Goal: Task Accomplishment & Management: Manage account settings

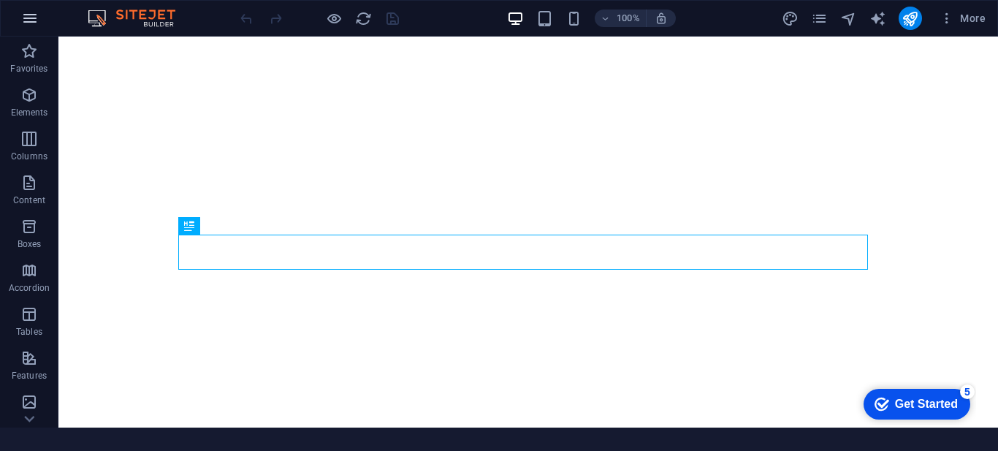
click at [28, 21] on icon "button" at bounding box center [30, 19] width 18 height 18
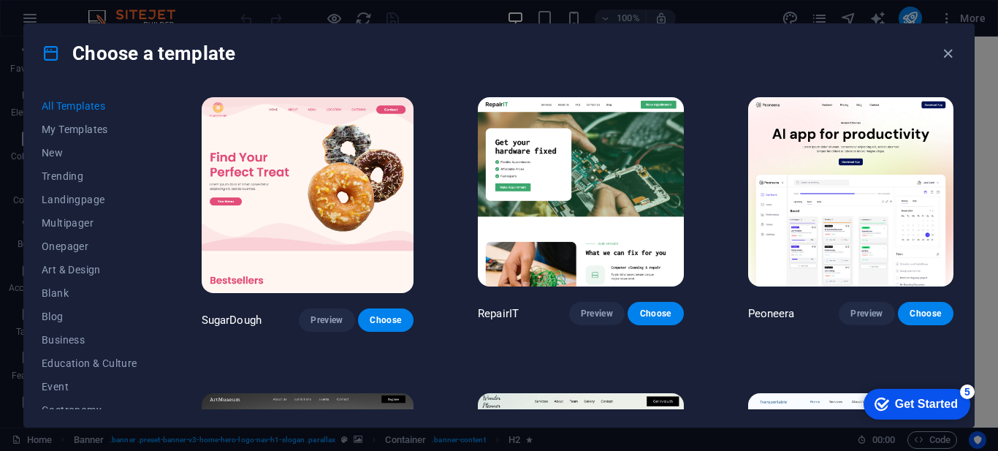
click at [0, 0] on div "Choose a template All Templates My Templates New Trending Landingpage Multipage…" at bounding box center [0, 0] width 0 height 0
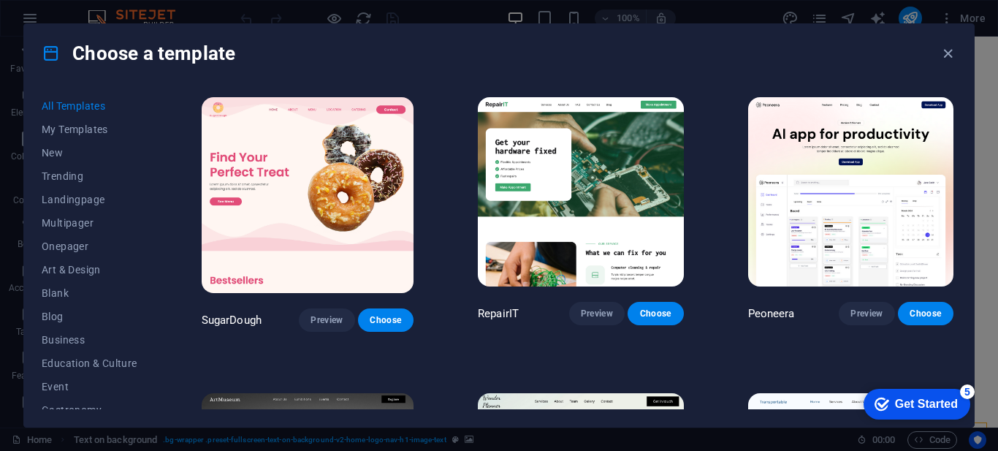
click at [0, 0] on div "Choose a template All Templates My Templates New Trending Landingpage Multipage…" at bounding box center [0, 0] width 0 height 0
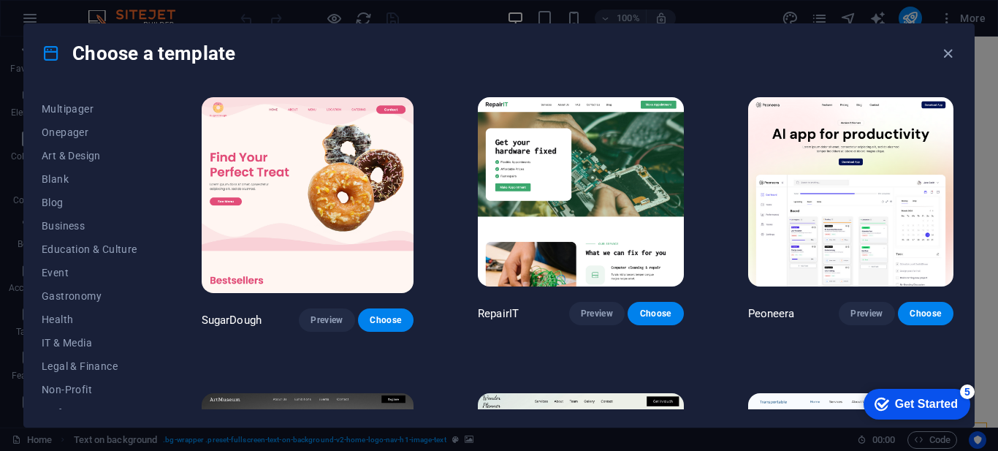
scroll to position [97, 0]
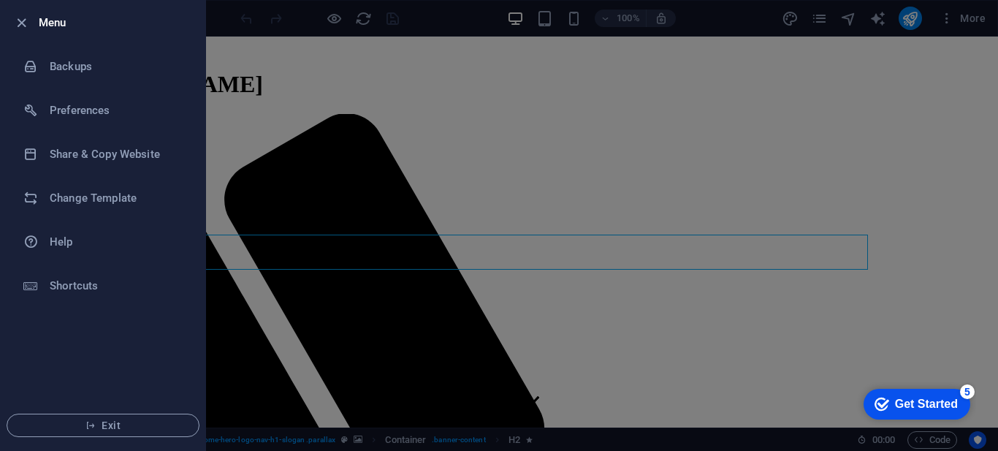
click at [240, 10] on div at bounding box center [499, 225] width 998 height 451
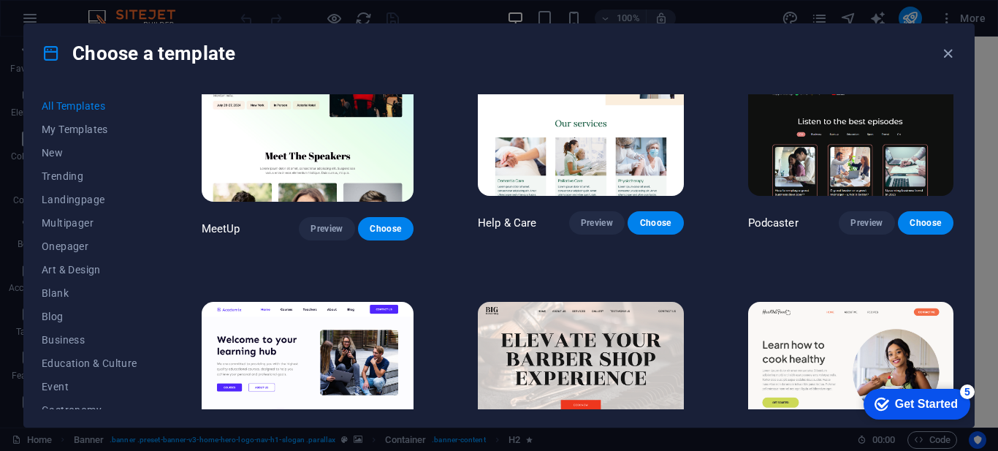
scroll to position [1009, 0]
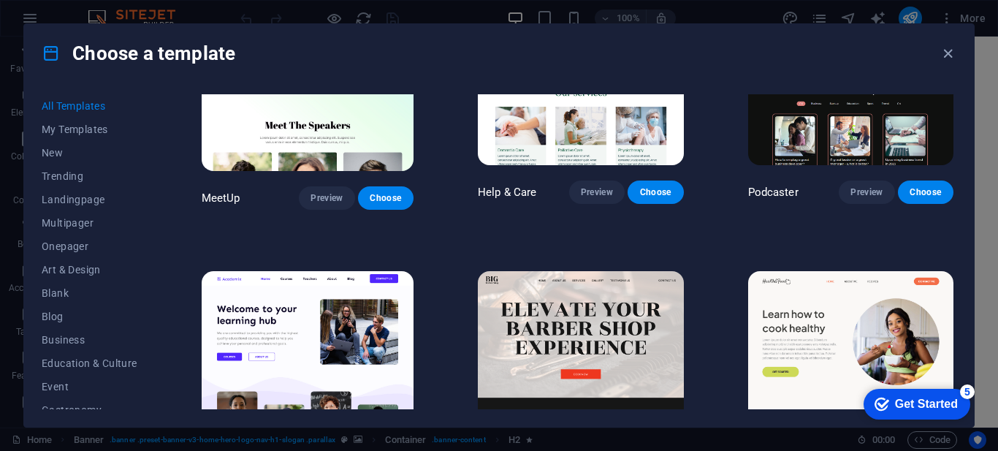
drag, startPoint x: 425, startPoint y: 23, endPoint x: 431, endPoint y: 10, distance: 14.4
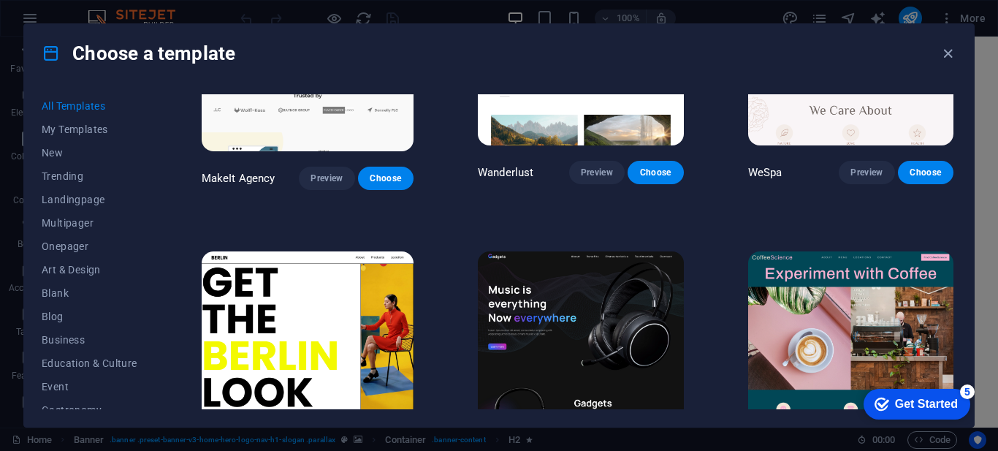
scroll to position [3167, 0]
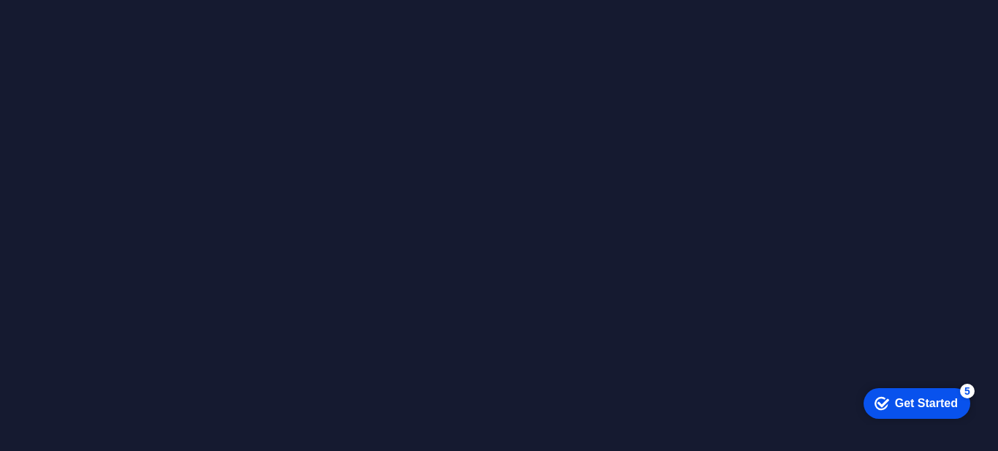
drag, startPoint x: 0, startPoint y: 0, endPoint x: 882, endPoint y: 231, distance: 912.0
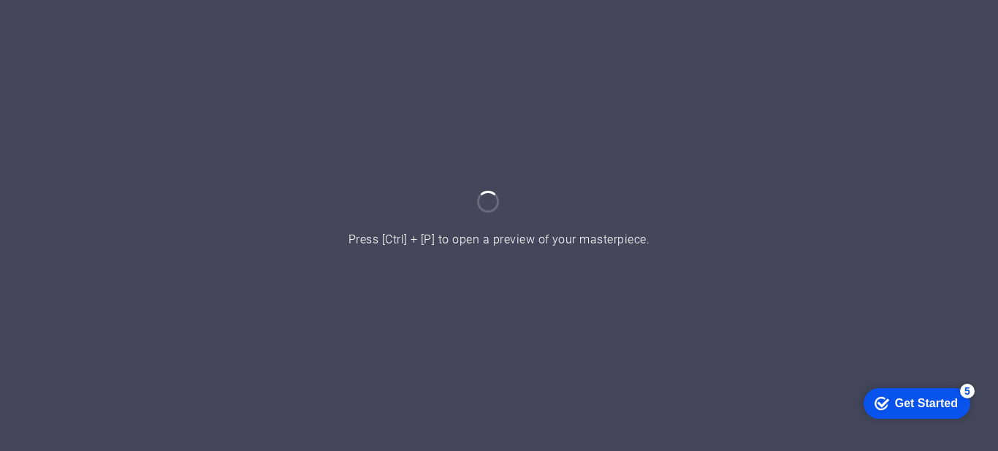
drag, startPoint x: 882, startPoint y: 231, endPoint x: 703, endPoint y: 61, distance: 247.1
click at [703, 61] on div at bounding box center [499, 225] width 998 height 451
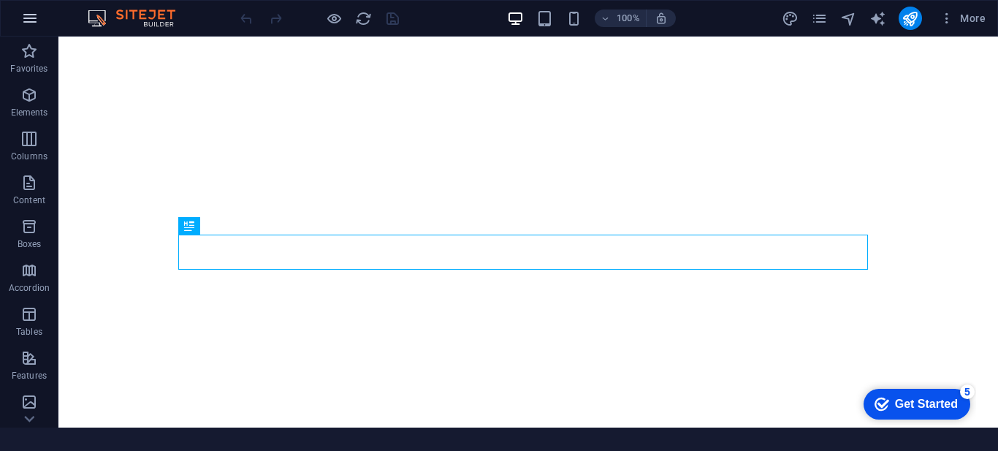
click at [29, 21] on icon "button" at bounding box center [30, 19] width 18 height 18
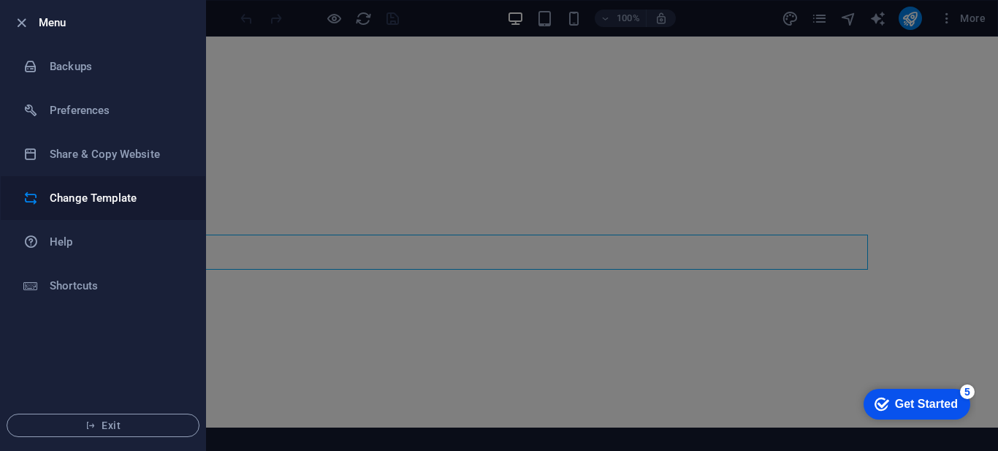
click at [75, 203] on h6 "Change Template" at bounding box center [117, 198] width 135 height 18
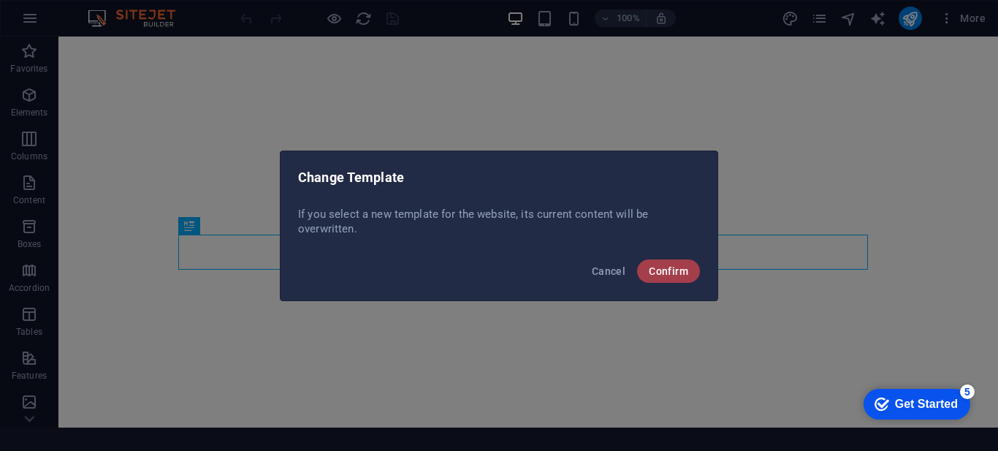
click at [652, 265] on span "Confirm" at bounding box center [668, 271] width 39 height 12
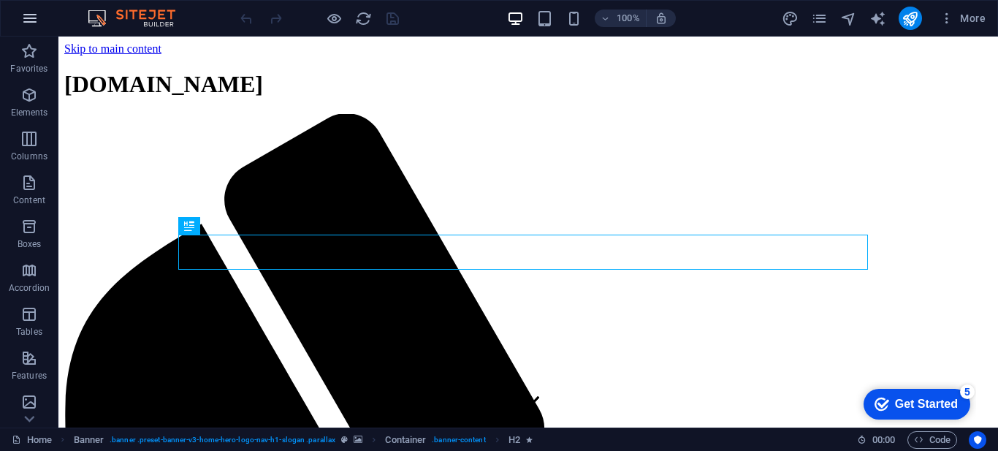
click at [0, 0] on icon "button" at bounding box center [0, 0] width 0 height 0
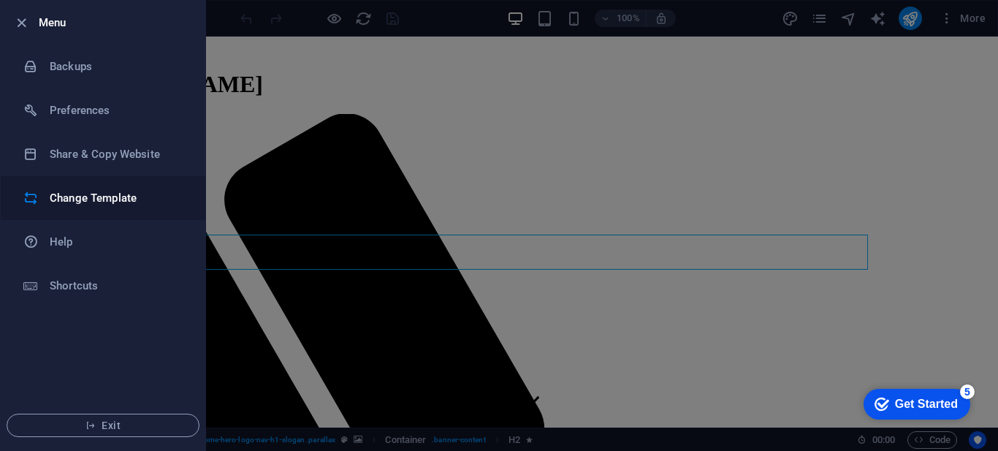
click at [86, 195] on h6 "Change Template" at bounding box center [117, 198] width 135 height 18
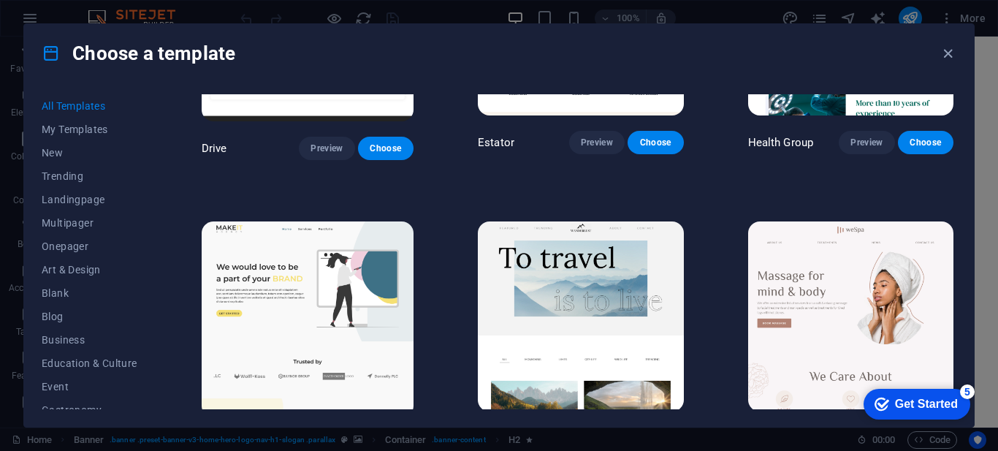
scroll to position [2822, 0]
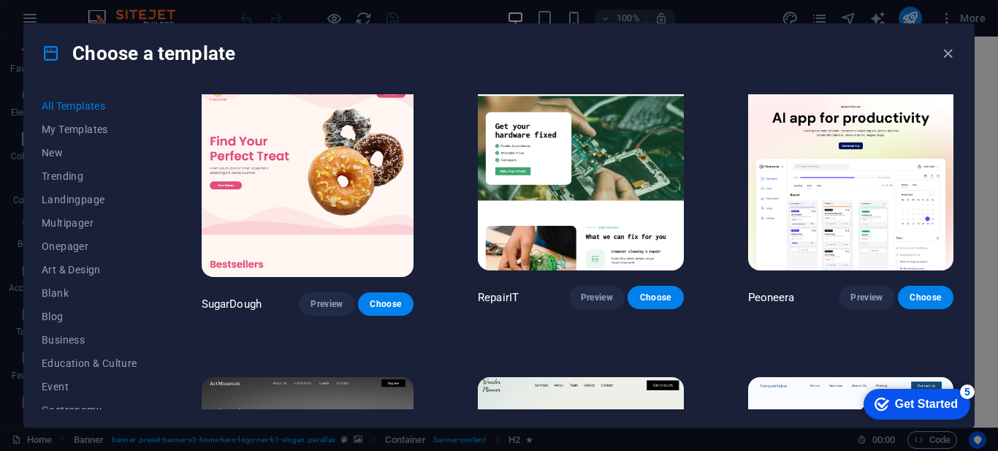
scroll to position [0, 0]
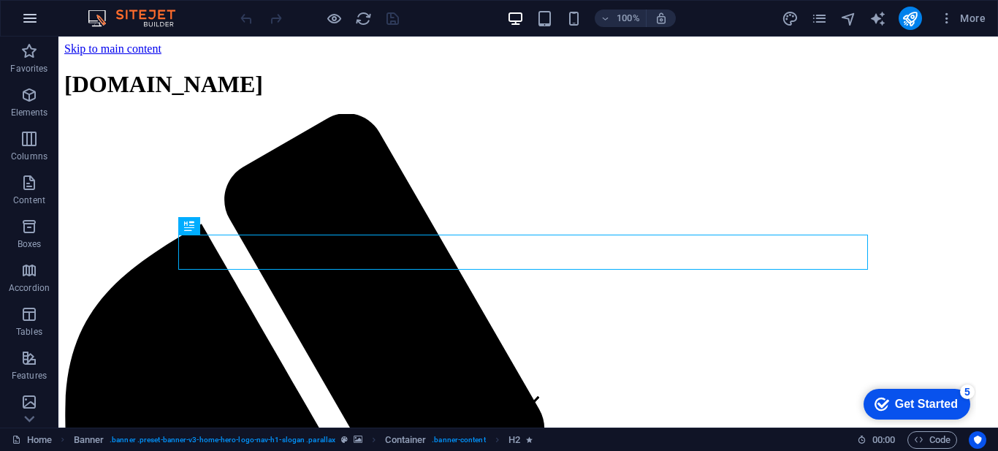
click at [0, 0] on icon "button" at bounding box center [0, 0] width 0 height 0
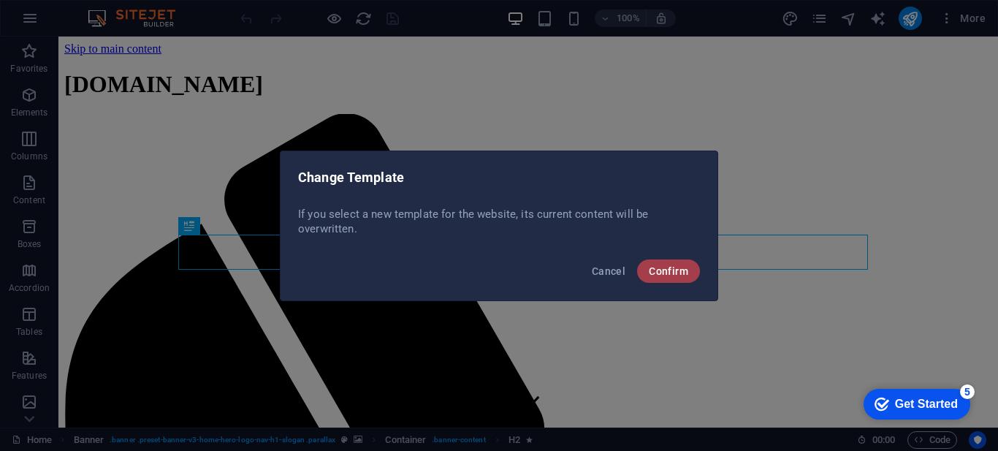
click at [661, 265] on span "Confirm" at bounding box center [668, 271] width 39 height 12
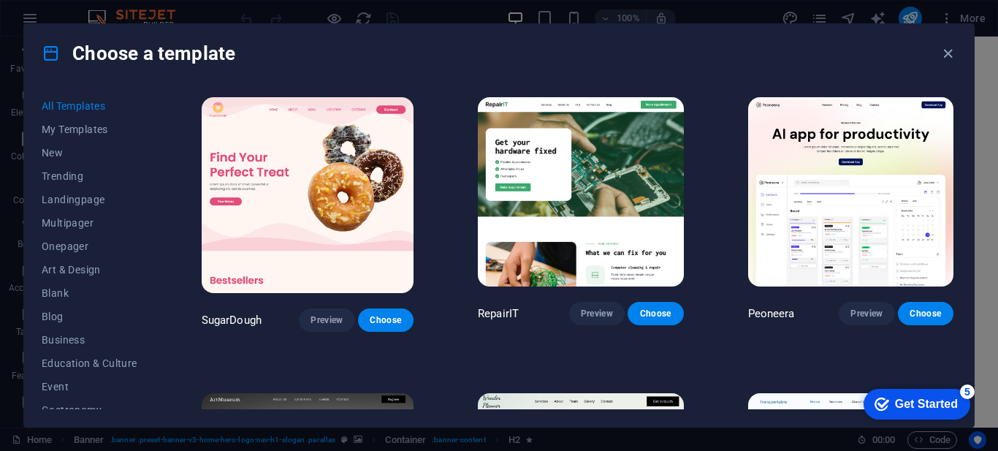
click at [990, 420] on div "Choose a template All Templates My Templates New Trending Landingpage Multipage…" at bounding box center [499, 225] width 998 height 451
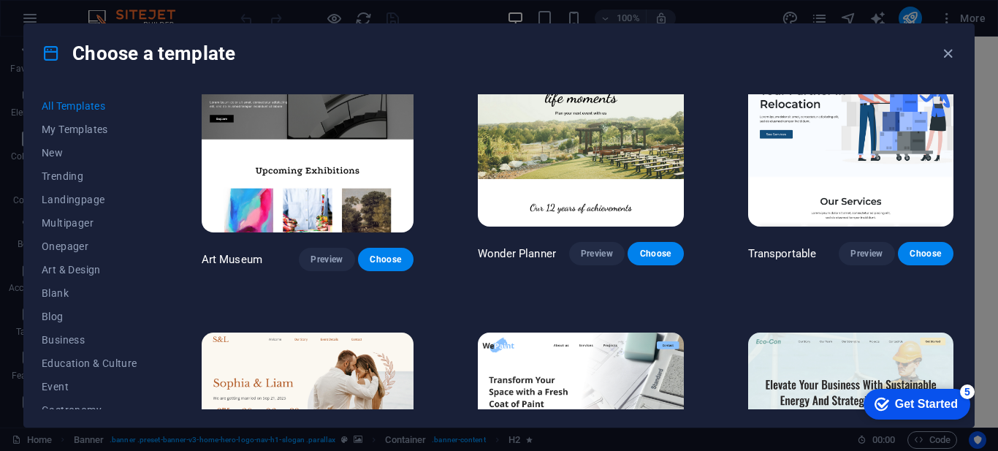
scroll to position [322, 0]
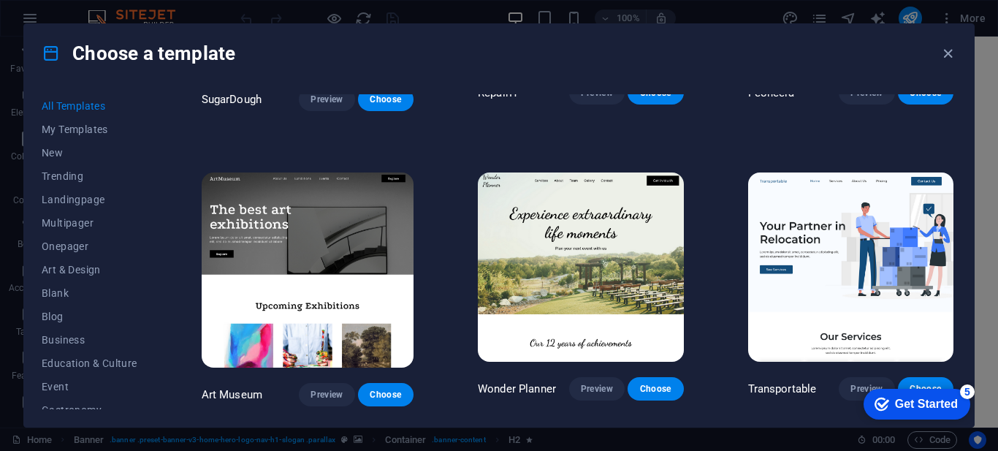
scroll to position [203, 0]
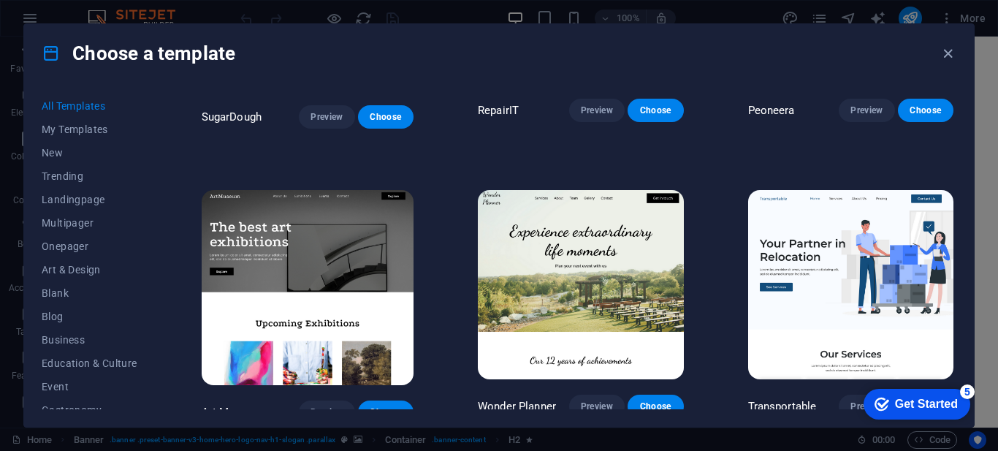
drag, startPoint x: 957, startPoint y: 109, endPoint x: 960, endPoint y: 90, distance: 19.2
drag, startPoint x: 953, startPoint y: 107, endPoint x: 960, endPoint y: 95, distance: 14.1
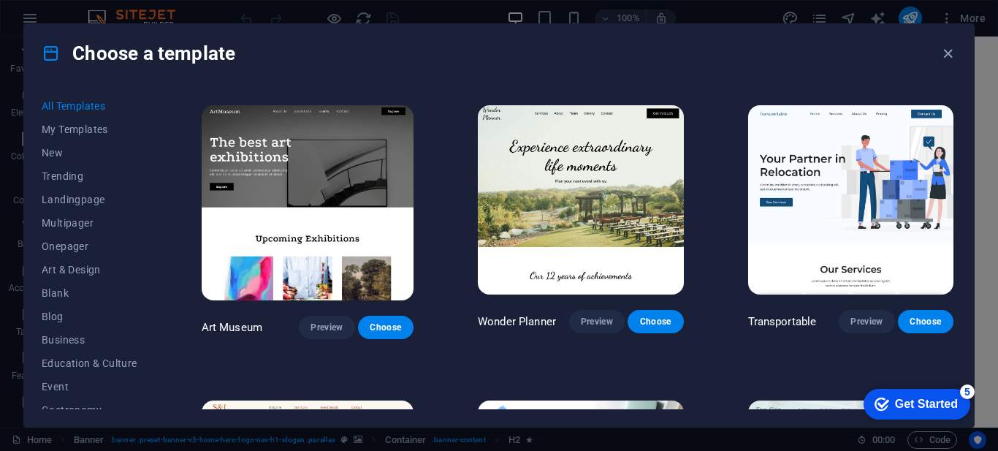
scroll to position [306, 0]
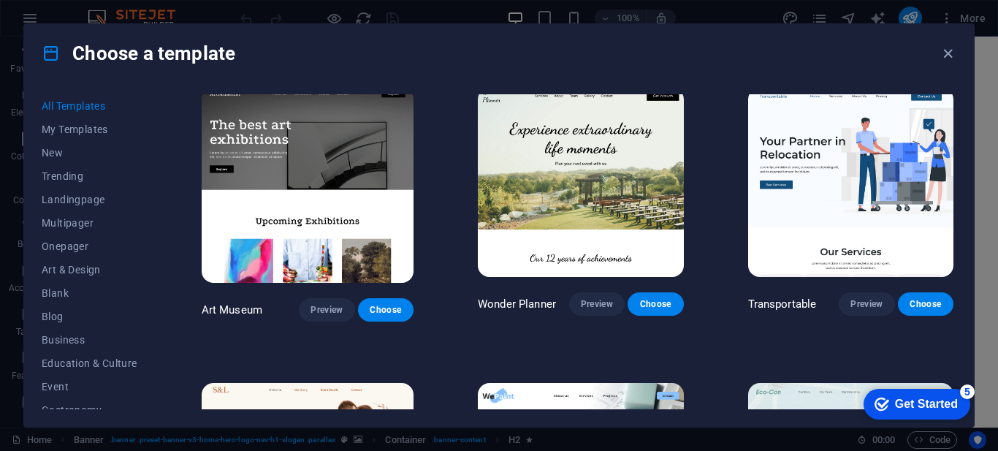
click at [993, 420] on div "Choose a template All Templates My Templates New Trending Landingpage Multipage…" at bounding box center [499, 225] width 998 height 451
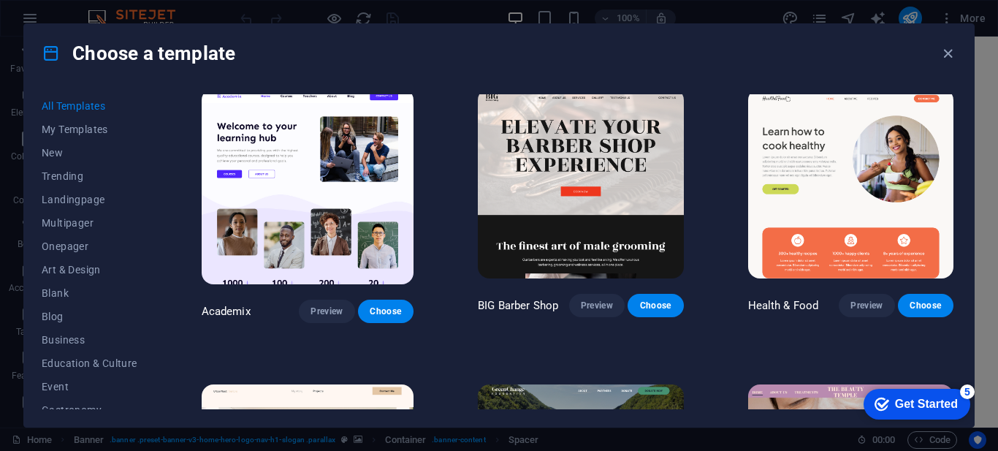
scroll to position [2578, 0]
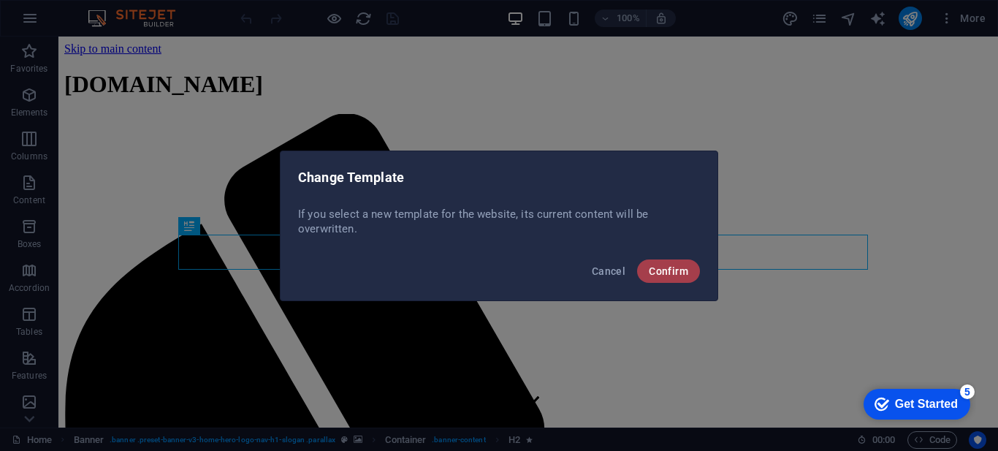
click at [0, 0] on span "Confirm" at bounding box center [0, 0] width 0 height 0
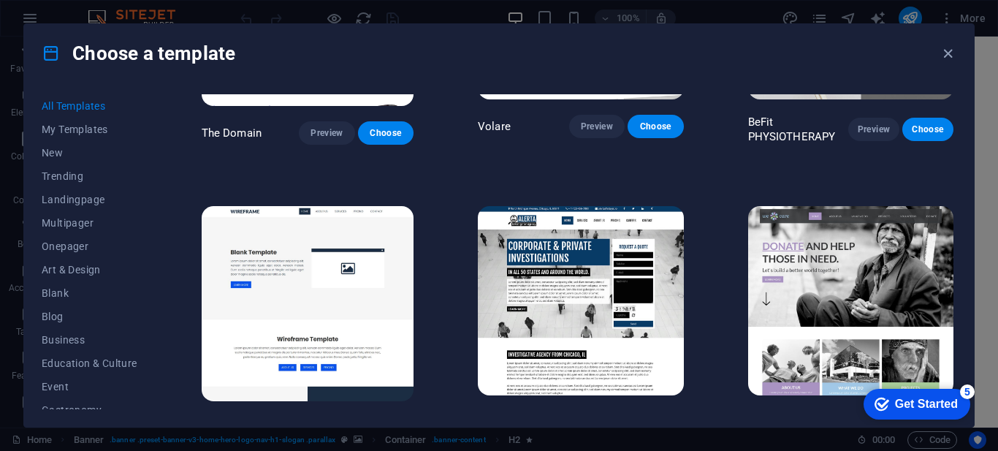
scroll to position [7343, 0]
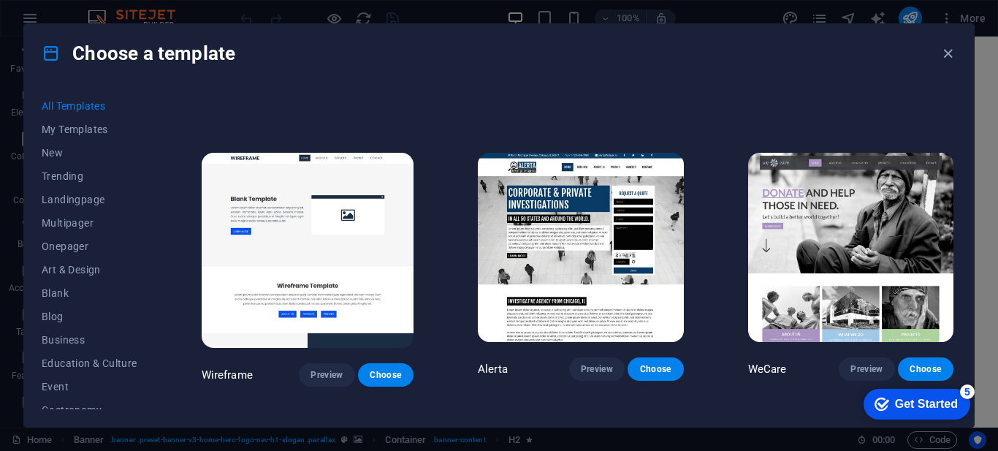
drag, startPoint x: 956, startPoint y: 115, endPoint x: 23, endPoint y: 39, distance: 935.7
drag, startPoint x: 970, startPoint y: 256, endPoint x: 971, endPoint y: 221, distance: 35.1
click at [971, 221] on div "All Templates My Templates New Trending Landingpage Multipager Onepager Art & D…" at bounding box center [499, 255] width 950 height 344
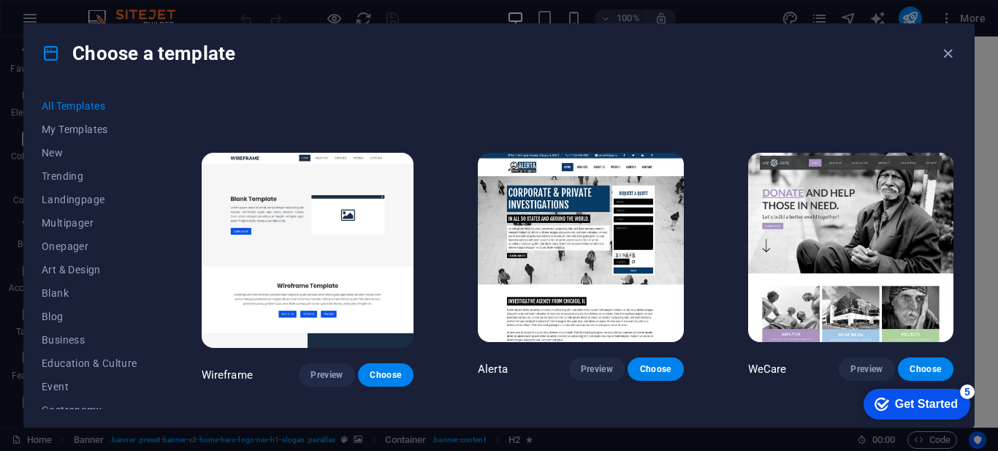
drag, startPoint x: 973, startPoint y: 405, endPoint x: 970, endPoint y: 362, distance: 43.2
click at [970, 382] on html "checkmark Get Started 5 First Steps in the Editor Let's guide you through the t…" at bounding box center [916, 404] width 121 height 44
click at [970, 362] on div "All Templates My Templates New Trending Landingpage Multipager Onepager Art & D…" at bounding box center [499, 255] width 950 height 344
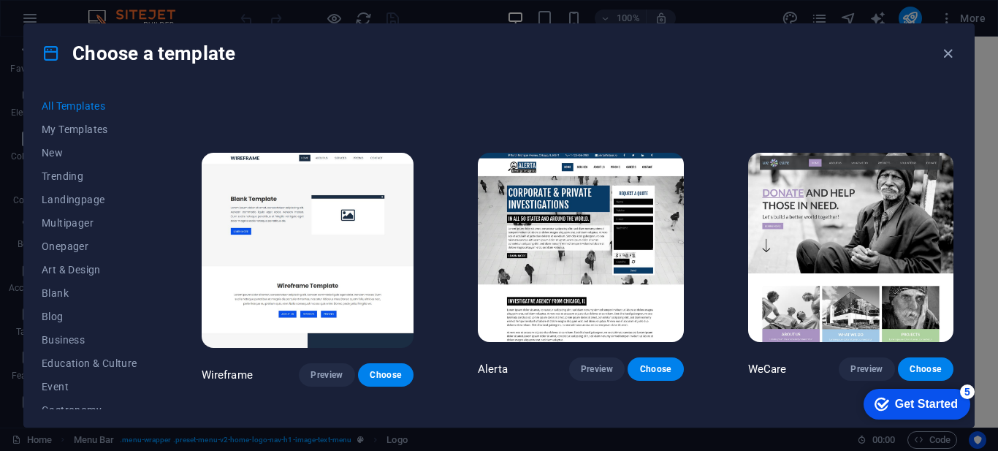
drag, startPoint x: 968, startPoint y: 417, endPoint x: 985, endPoint y: 399, distance: 24.3
click at [977, 399] on html "checkmark Get Started 5 First Steps in the Editor Let's guide you through the t…" at bounding box center [916, 404] width 121 height 44
click at [949, 398] on div "Get Started" at bounding box center [926, 404] width 63 height 13
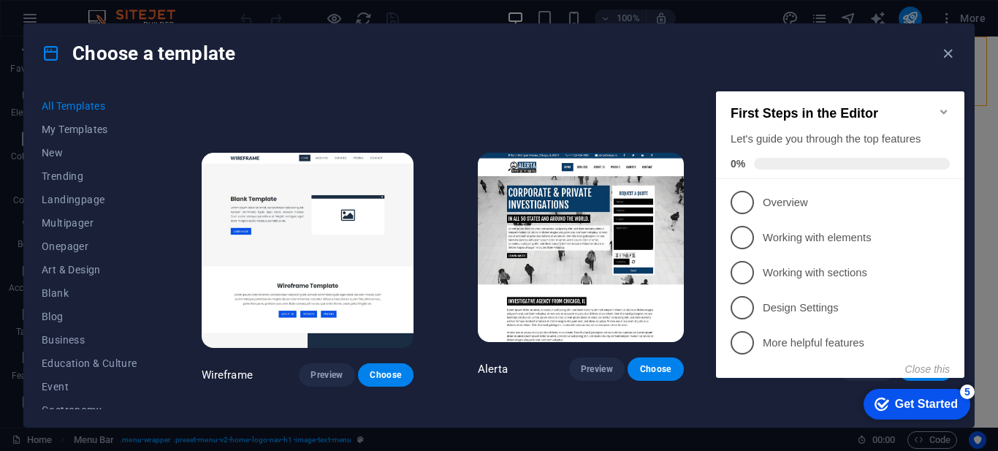
click at [949, 398] on div "Get Started" at bounding box center [926, 404] width 63 height 13
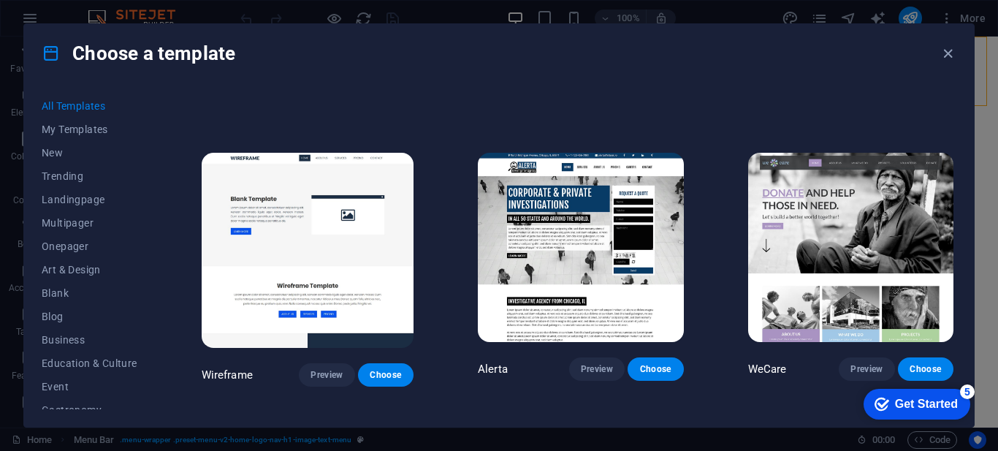
click at [968, 390] on div "5" at bounding box center [967, 391] width 15 height 15
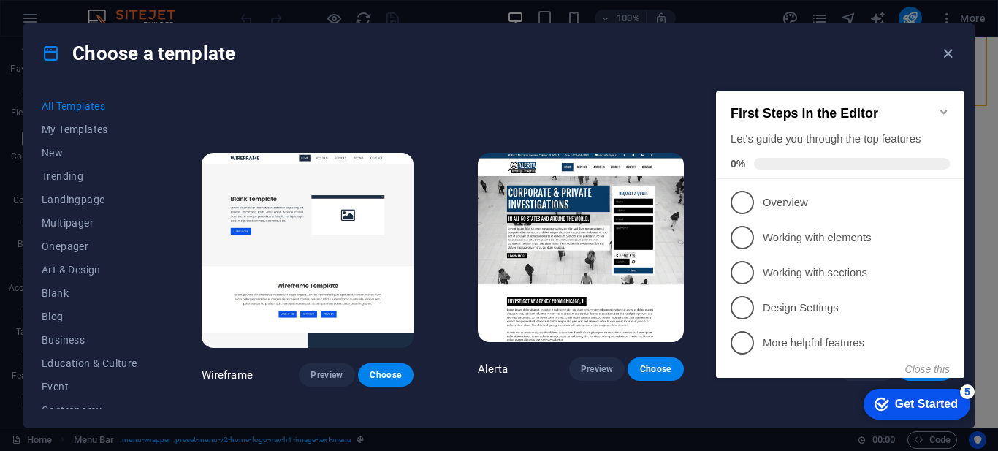
scroll to position [7522, 0]
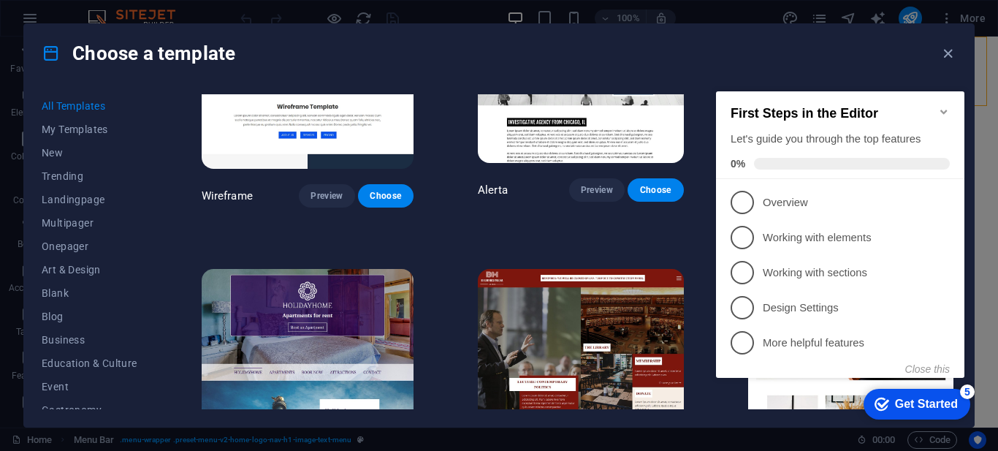
click at [947, 110] on icon "Minimize checklist" at bounding box center [944, 112] width 7 height 4
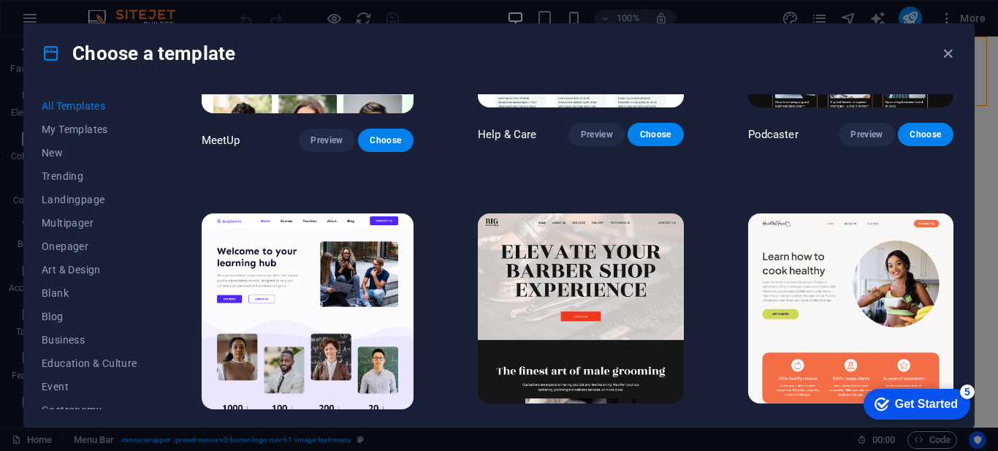
scroll to position [1104, 0]
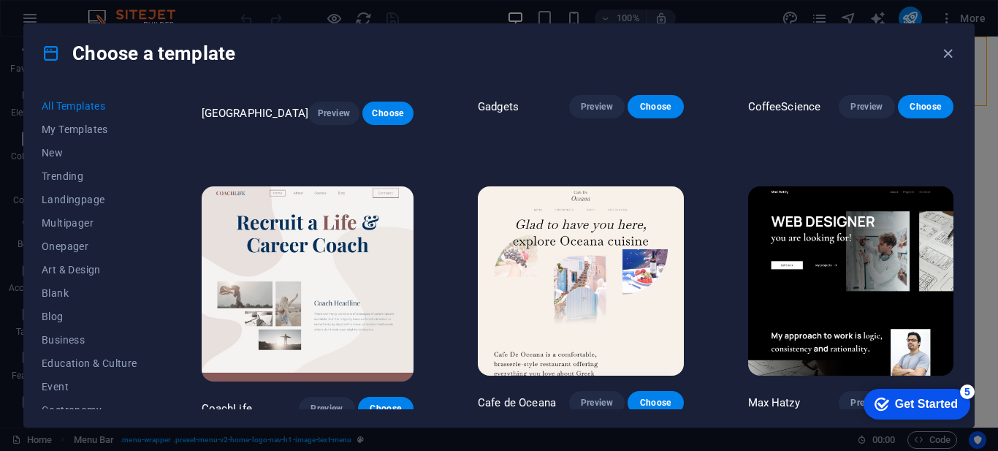
scroll to position [3522, 0]
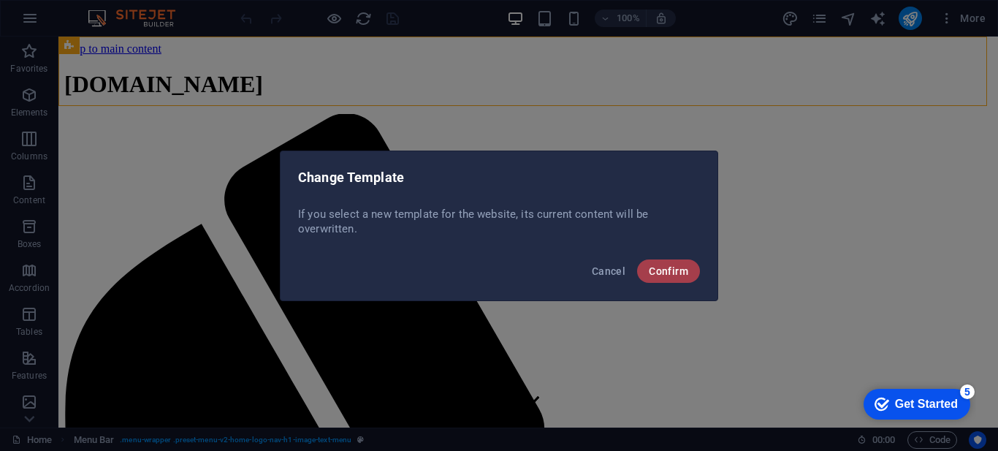
click at [656, 270] on span "Confirm" at bounding box center [668, 271] width 39 height 12
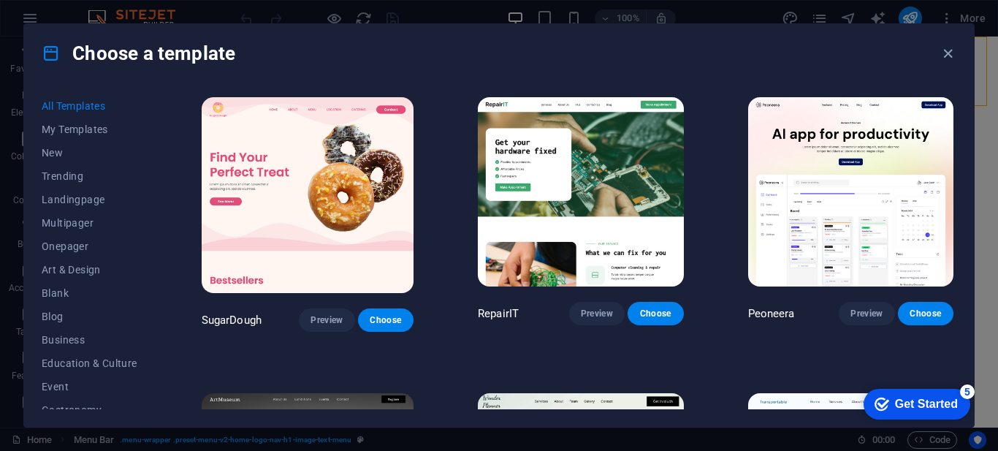
click at [992, 420] on div "Choose a template All Templates My Templates New Trending Landingpage Multipage…" at bounding box center [499, 225] width 998 height 451
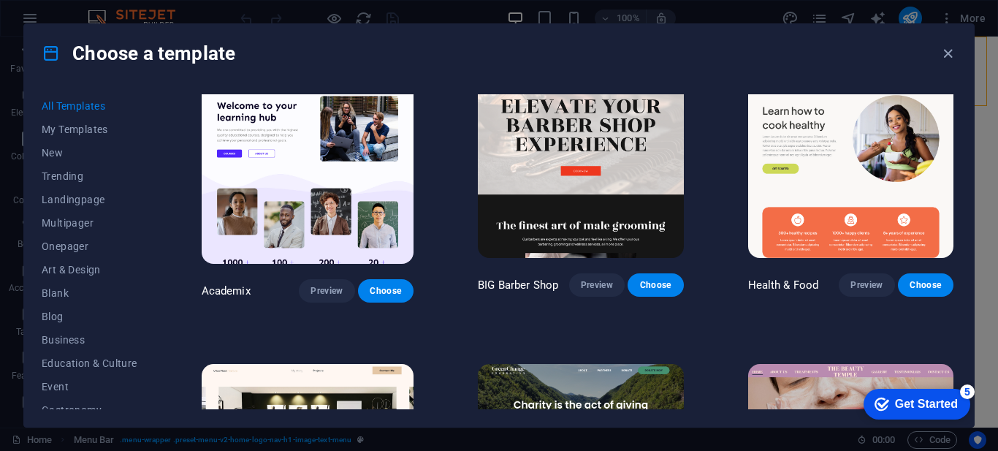
scroll to position [1191, 0]
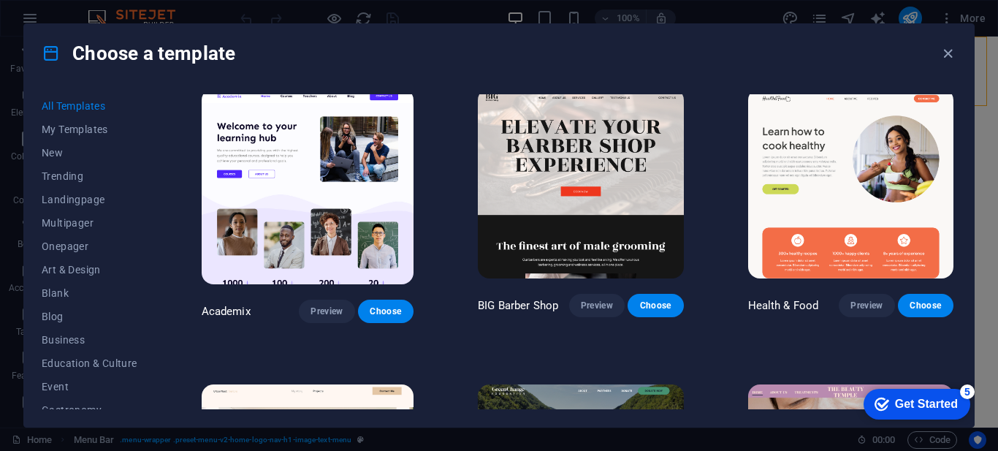
drag, startPoint x: 962, startPoint y: 142, endPoint x: 955, endPoint y: 140, distance: 7.5
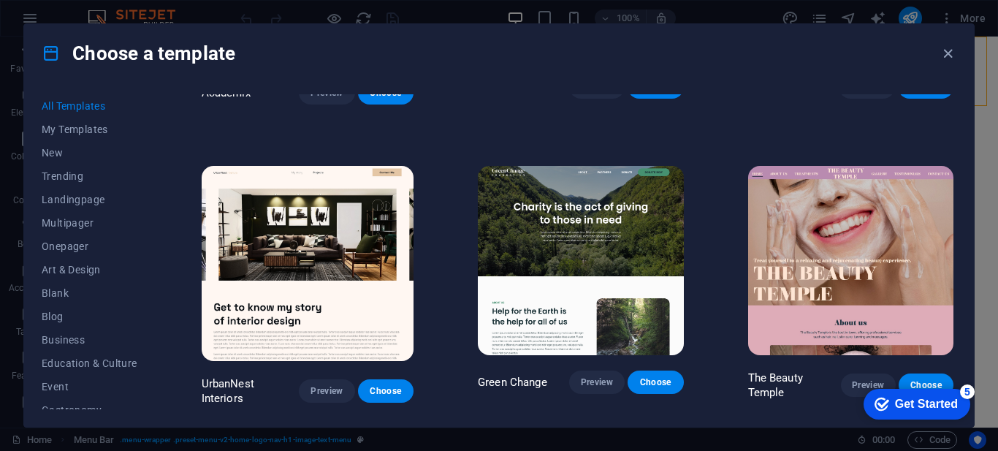
scroll to position [1370, 0]
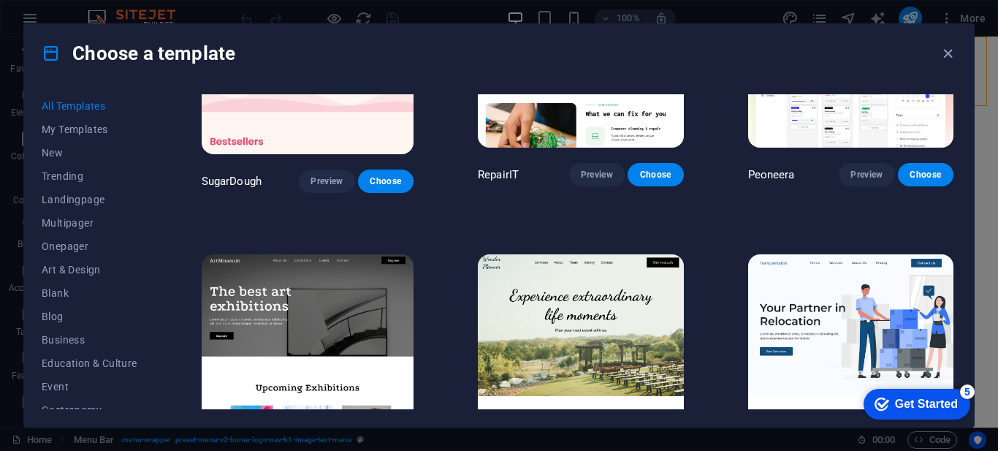
scroll to position [139, 0]
click at [561, 335] on img at bounding box center [580, 348] width 205 height 189
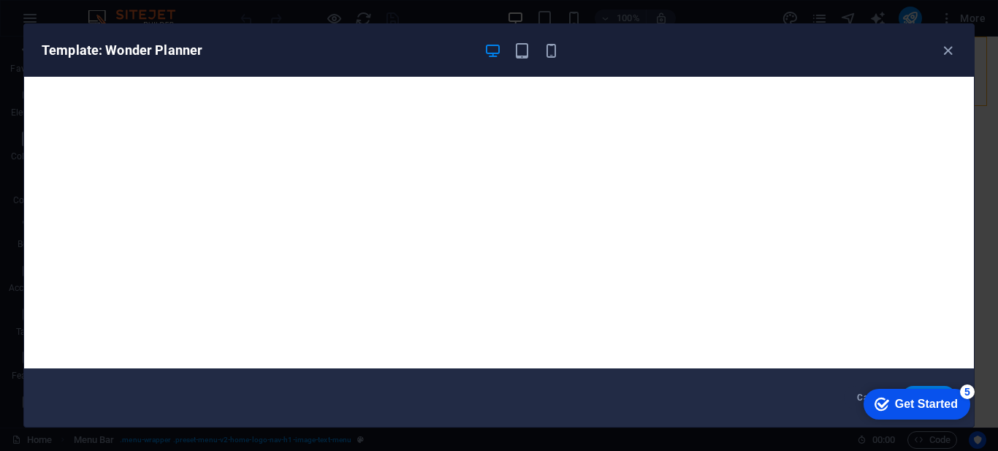
drag, startPoint x: 984, startPoint y: 130, endPoint x: 976, endPoint y: 99, distance: 32.4
click at [976, 99] on div "Template: Wonder Planner Cancel Choose" at bounding box center [499, 225] width 998 height 451
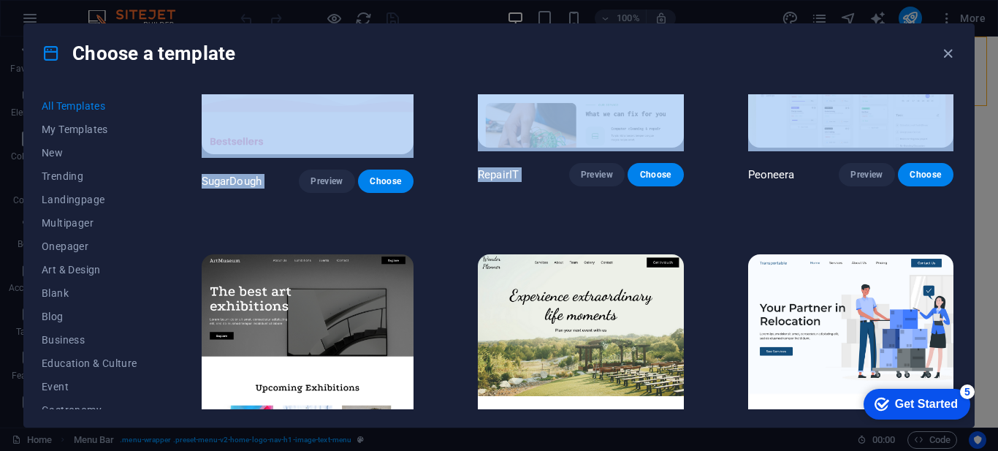
drag, startPoint x: 976, startPoint y: 99, endPoint x: 951, endPoint y: 75, distance: 34.1
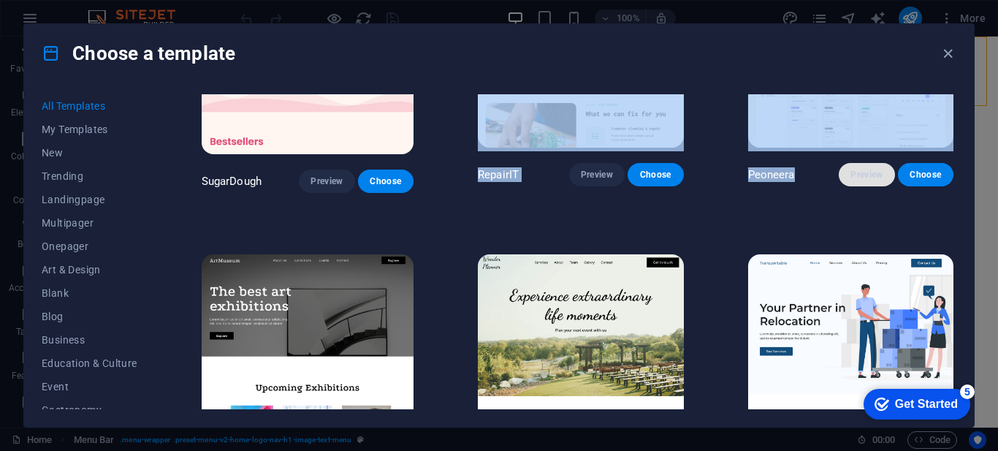
drag, startPoint x: 696, startPoint y: 151, endPoint x: 838, endPoint y: 170, distance: 143.8
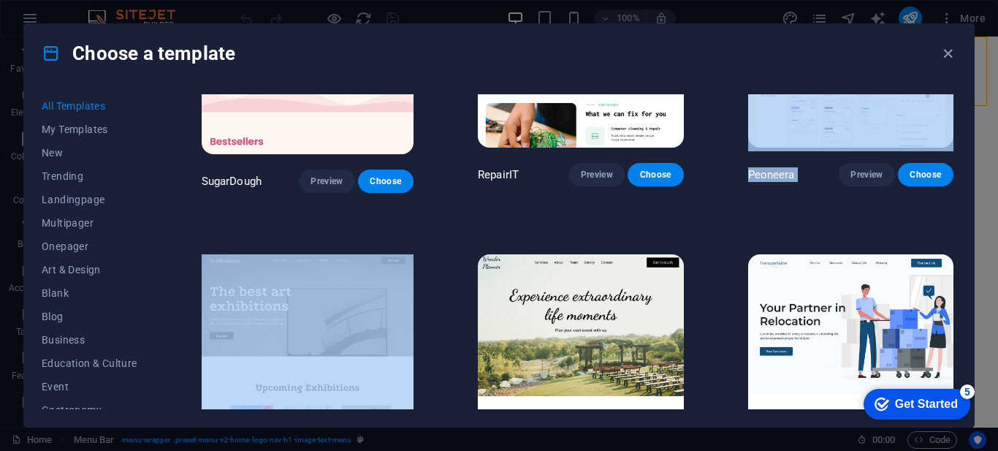
drag, startPoint x: 972, startPoint y: 181, endPoint x: 954, endPoint y: 105, distance: 78.9
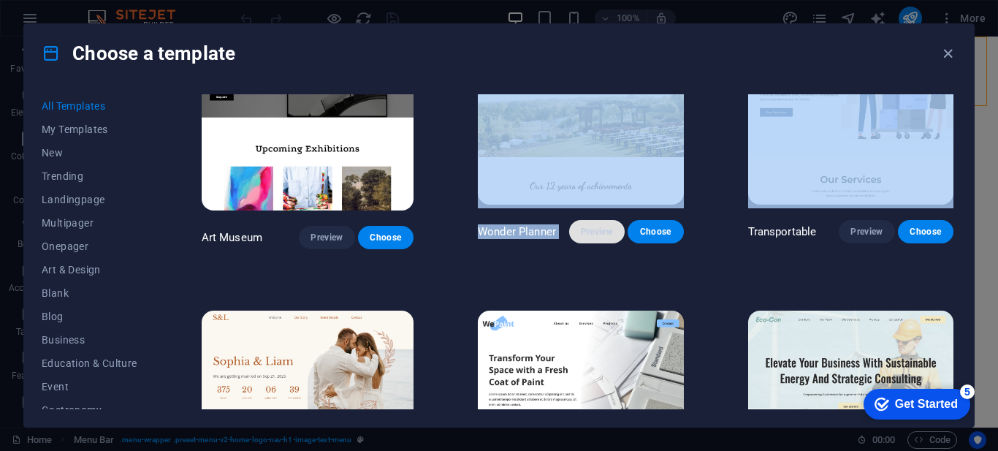
scroll to position [375, 0]
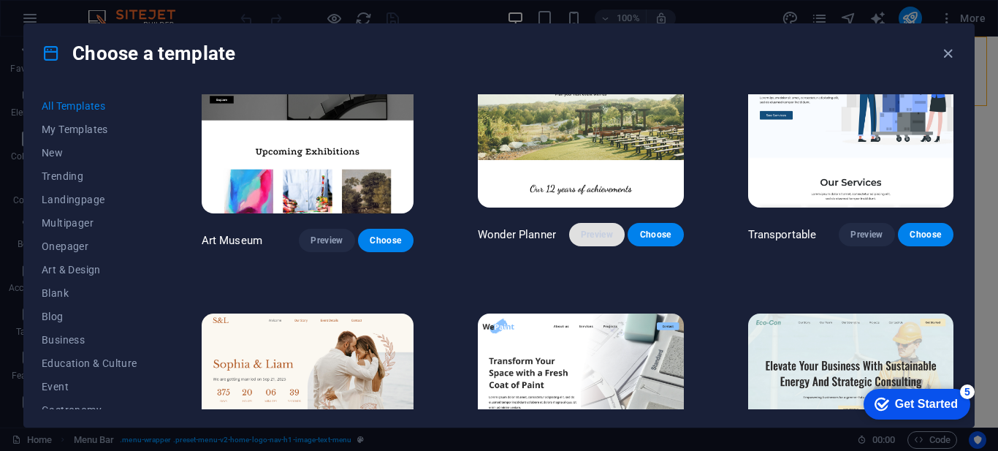
drag, startPoint x: 960, startPoint y: 114, endPoint x: 576, endPoint y: 220, distance: 398.1
drag, startPoint x: 576, startPoint y: 220, endPoint x: 643, endPoint y: 225, distance: 67.4
click at [643, 225] on div "Preview Choose" at bounding box center [626, 234] width 115 height 23
click at [643, 229] on span "Choose" at bounding box center [656, 235] width 32 height 12
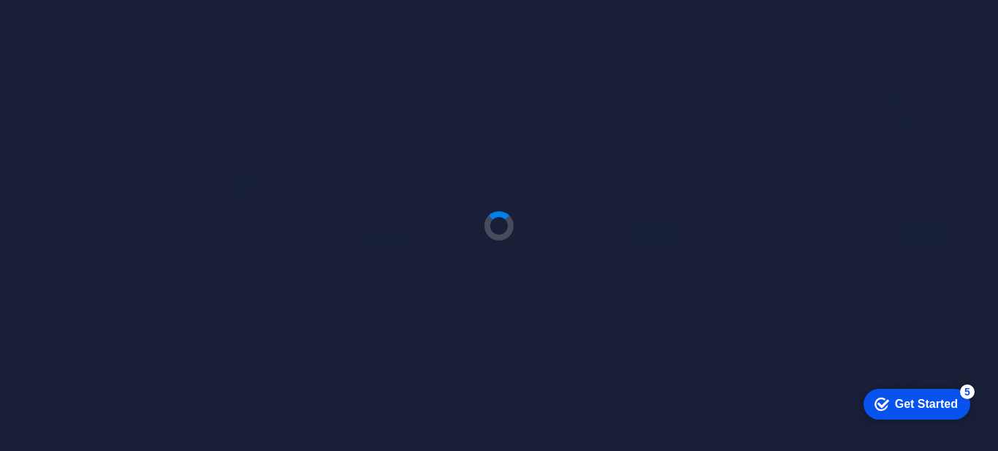
click at [643, 225] on div at bounding box center [499, 225] width 998 height 451
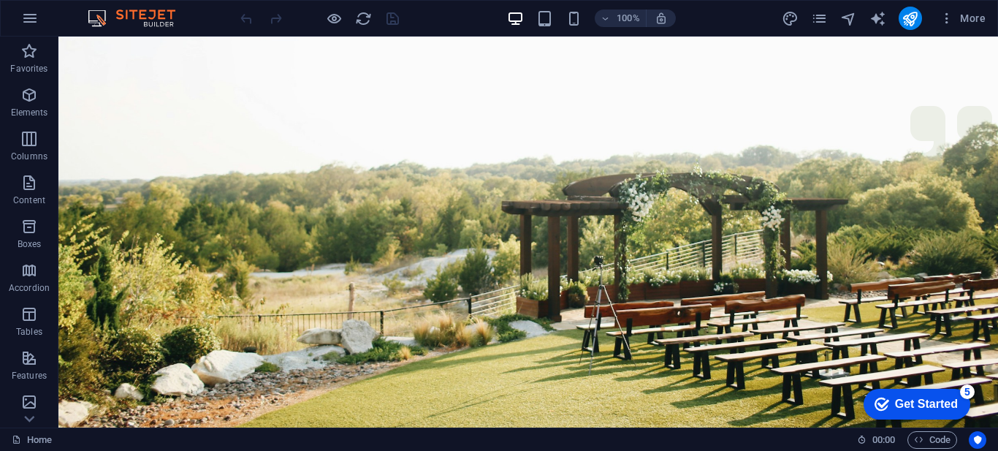
scroll to position [220, 0]
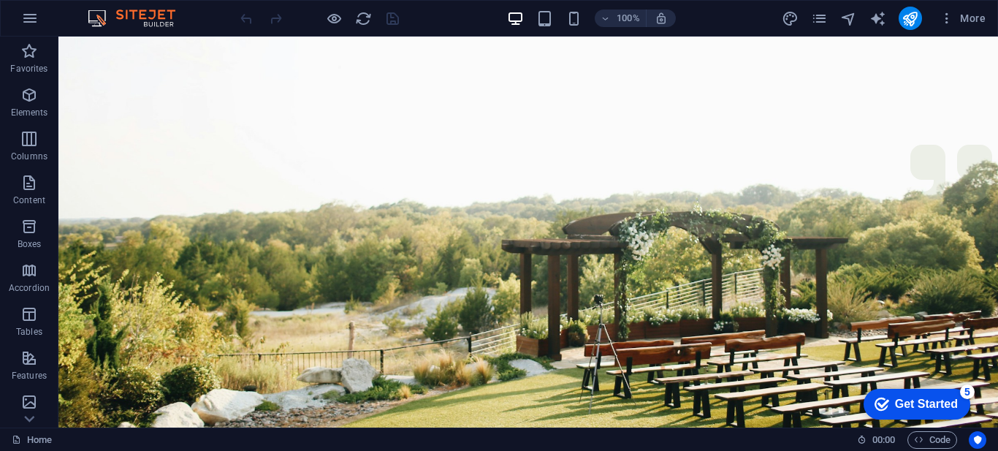
click at [735, 267] on figure at bounding box center [528, 146] width 940 height 658
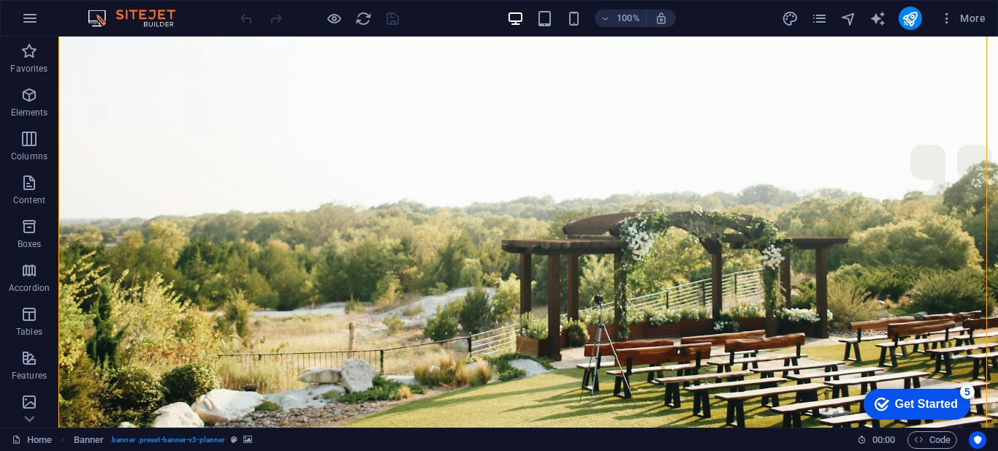
click at [735, 267] on figure at bounding box center [528, 146] width 940 height 658
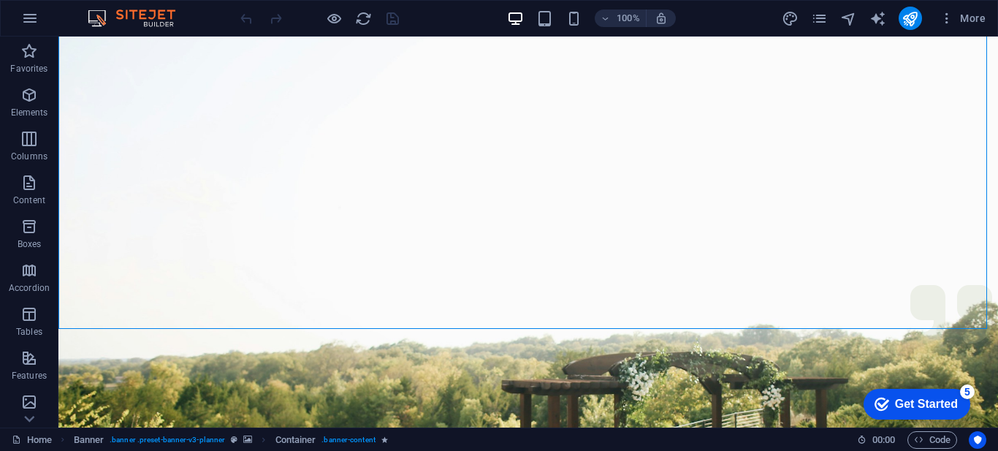
scroll to position [0, 0]
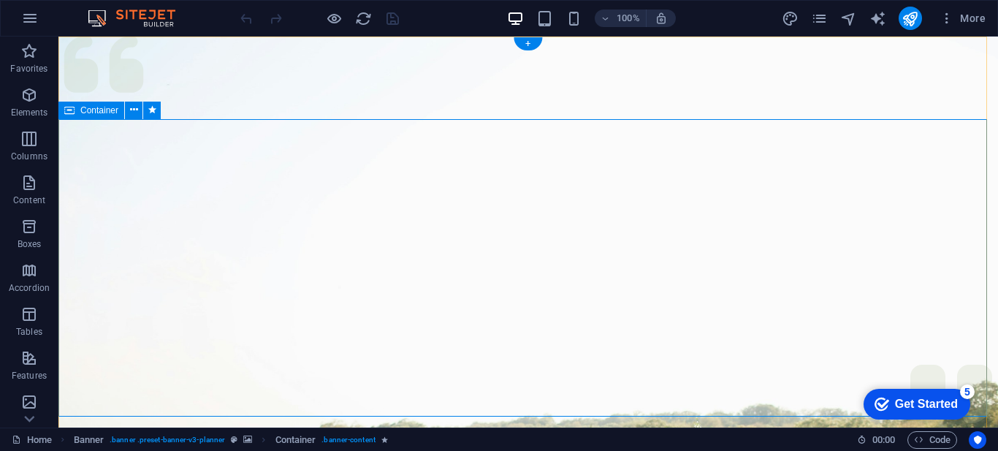
click at [34, 400] on icon "button" at bounding box center [29, 402] width 18 height 18
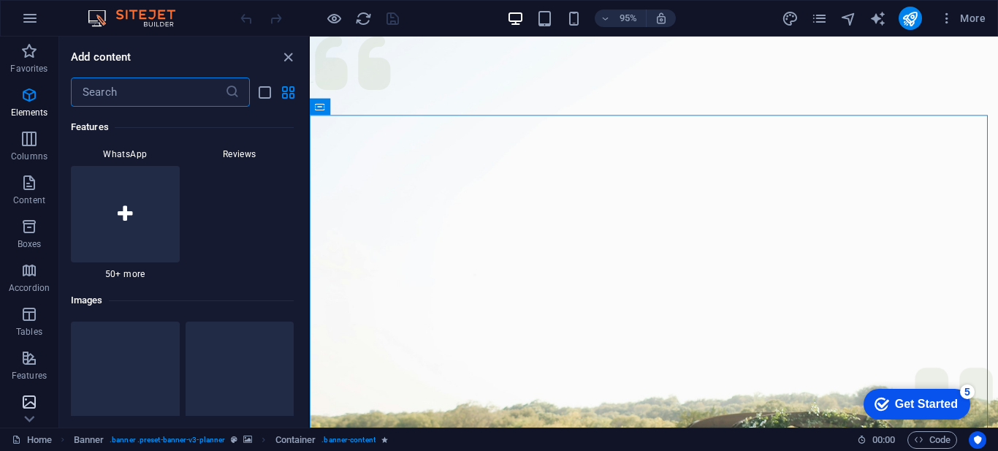
scroll to position [7412, 0]
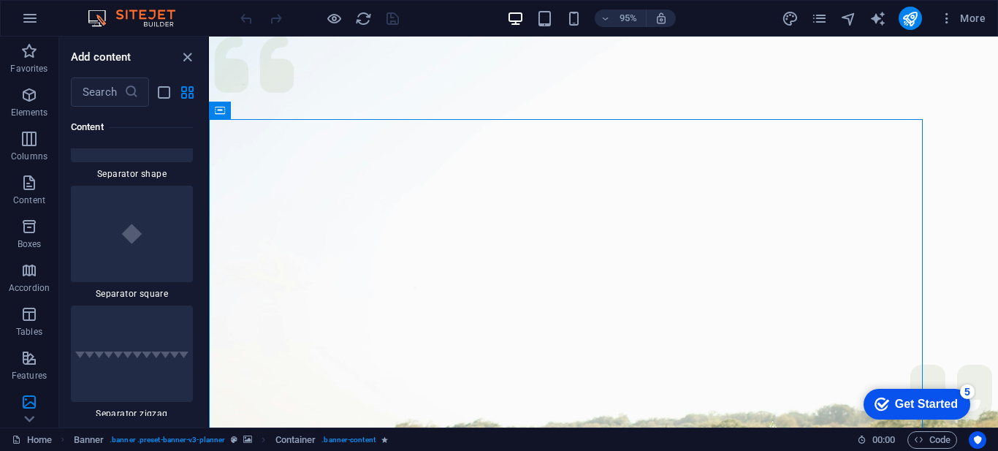
scroll to position [13981, 0]
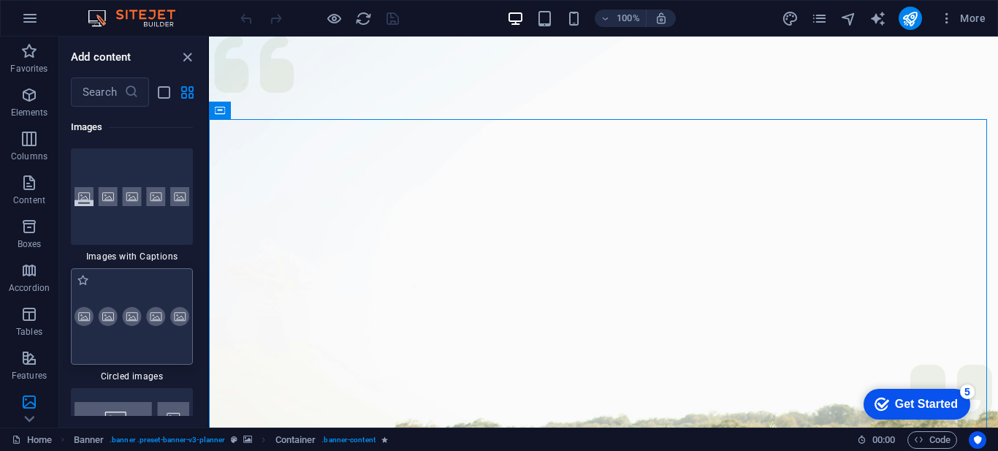
drag, startPoint x: 308, startPoint y: 268, endPoint x: 150, endPoint y: 277, distance: 158.9
click at [150, 277] on div "Favorites Elements Columns Content Boxes Accordion Tables Features Images Slide…" at bounding box center [104, 232] width 209 height 391
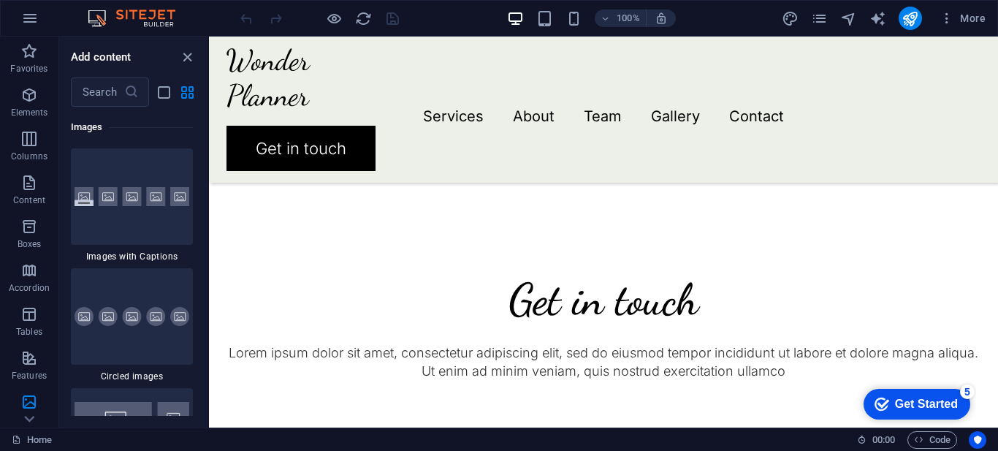
scroll to position [1671, 0]
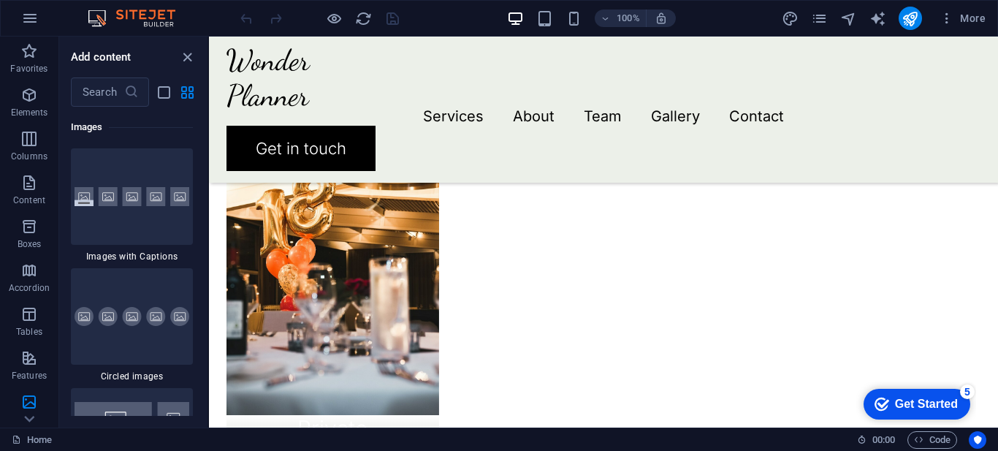
drag, startPoint x: 883, startPoint y: 398, endPoint x: 877, endPoint y: 463, distance: 65.3
click at [877, 425] on html "checkmark Get Started 5 First Steps in the Editor Let's guide you through the t…" at bounding box center [916, 404] width 121 height 44
click at [33, 93] on icon "button" at bounding box center [29, 95] width 18 height 18
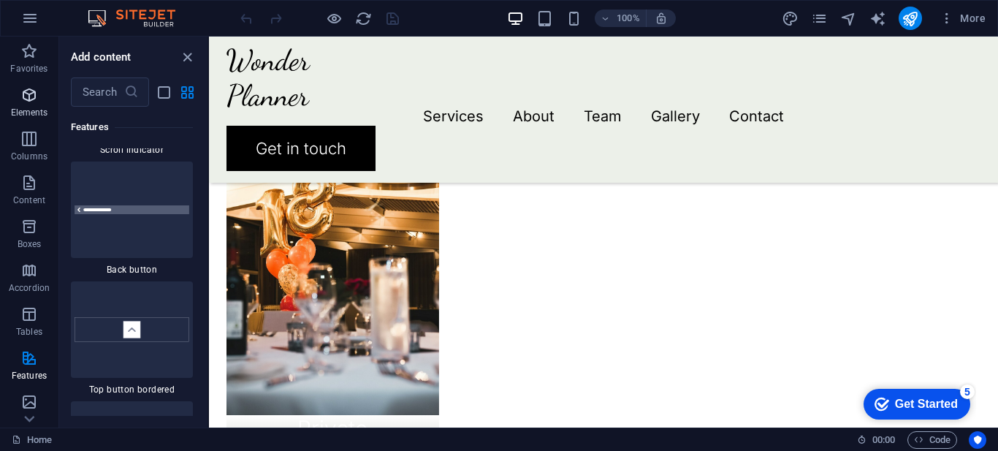
scroll to position [276, 0]
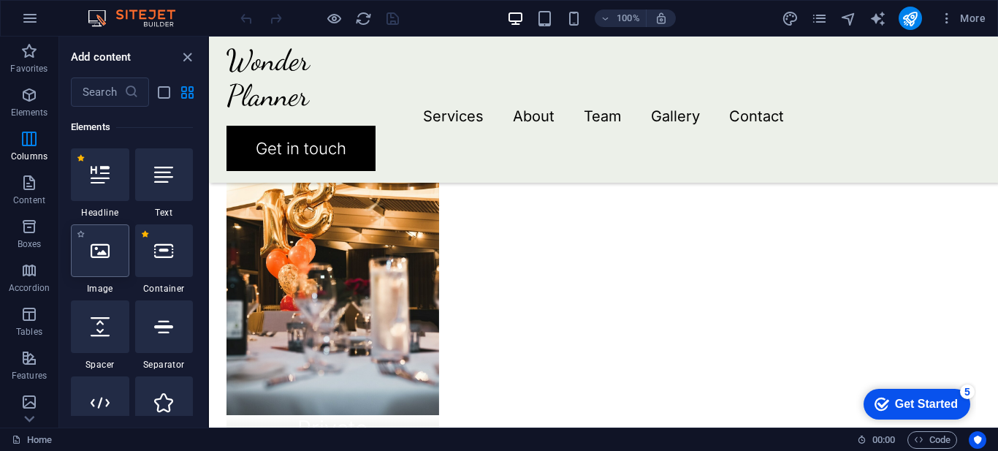
click at [107, 268] on div at bounding box center [100, 250] width 58 height 53
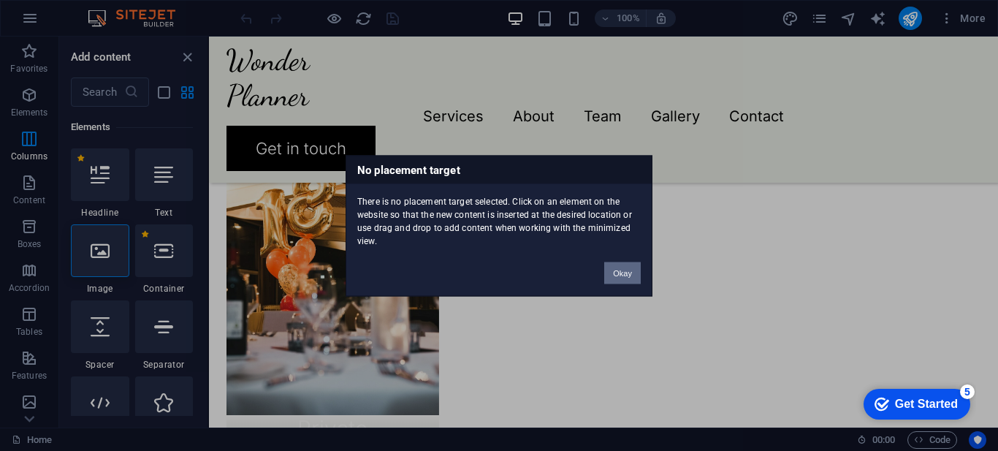
click at [626, 273] on button "Okay" at bounding box center [622, 273] width 37 height 22
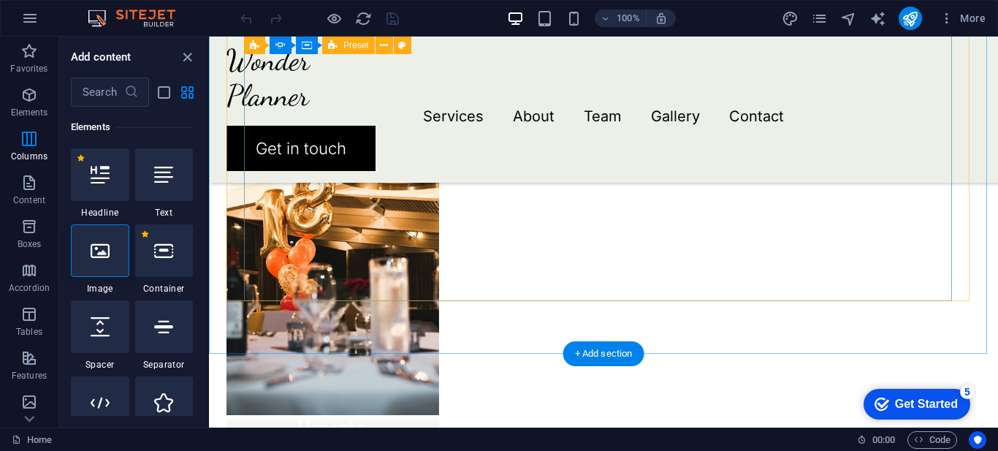
drag, startPoint x: 835, startPoint y: 309, endPoint x: 911, endPoint y: 356, distance: 89.3
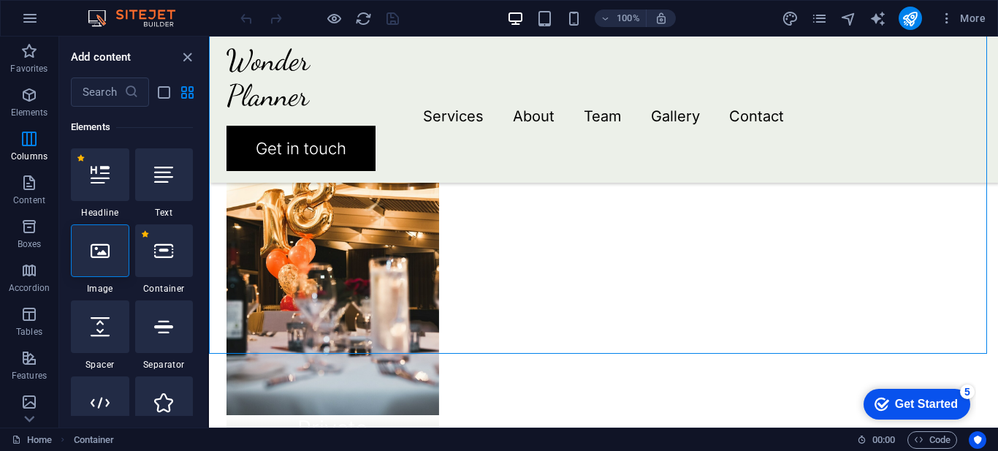
drag, startPoint x: 911, startPoint y: 356, endPoint x: 998, endPoint y: 261, distance: 128.8
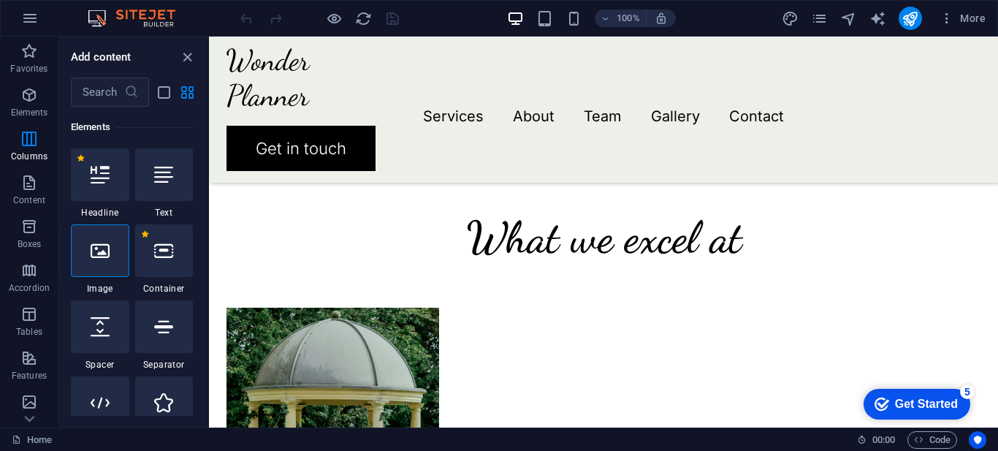
scroll to position [1025, 0]
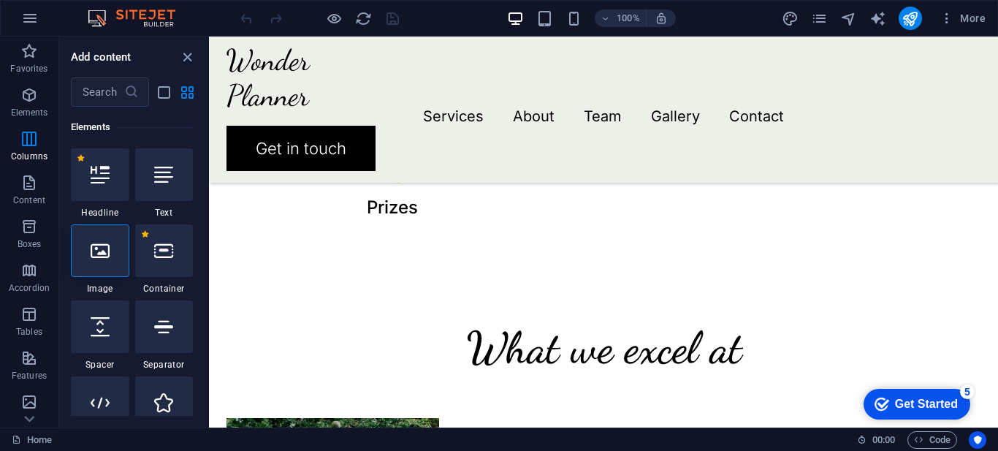
drag, startPoint x: 926, startPoint y: 158, endPoint x: 995, endPoint y: 152, distance: 69.0
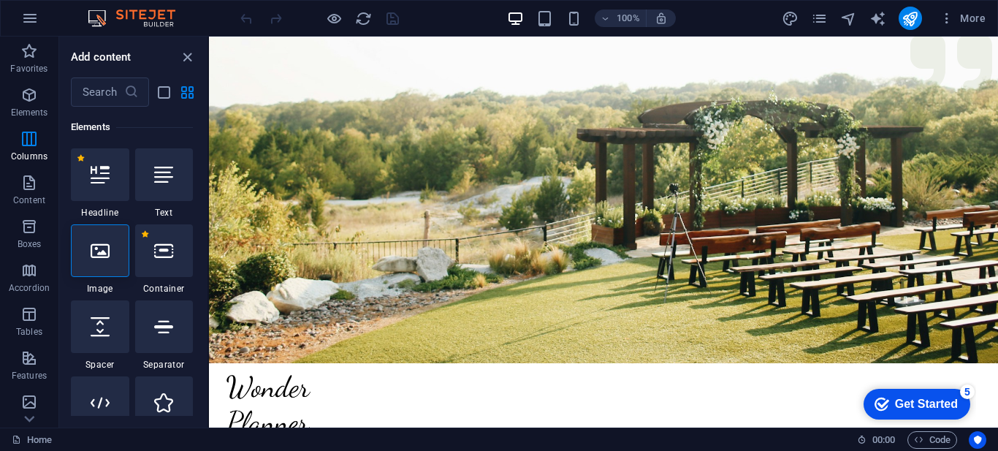
scroll to position [339, 0]
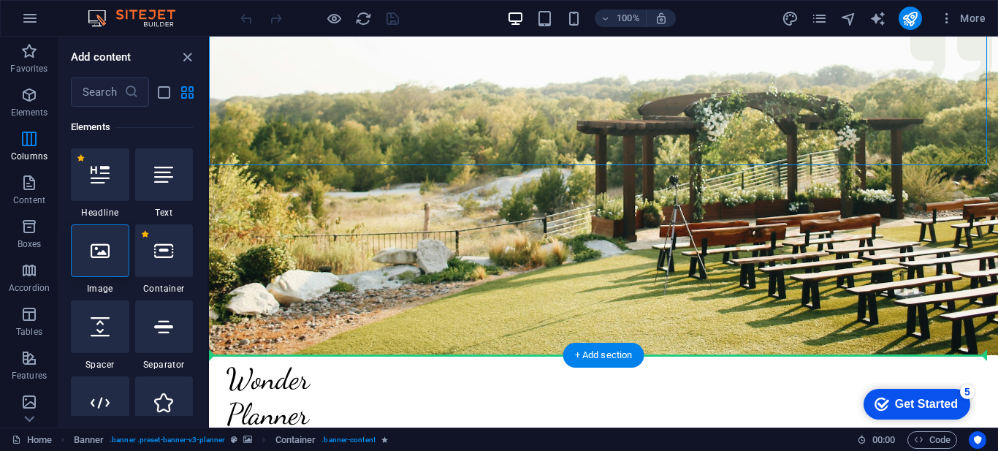
drag, startPoint x: 958, startPoint y: 89, endPoint x: 925, endPoint y: 200, distance: 115.2
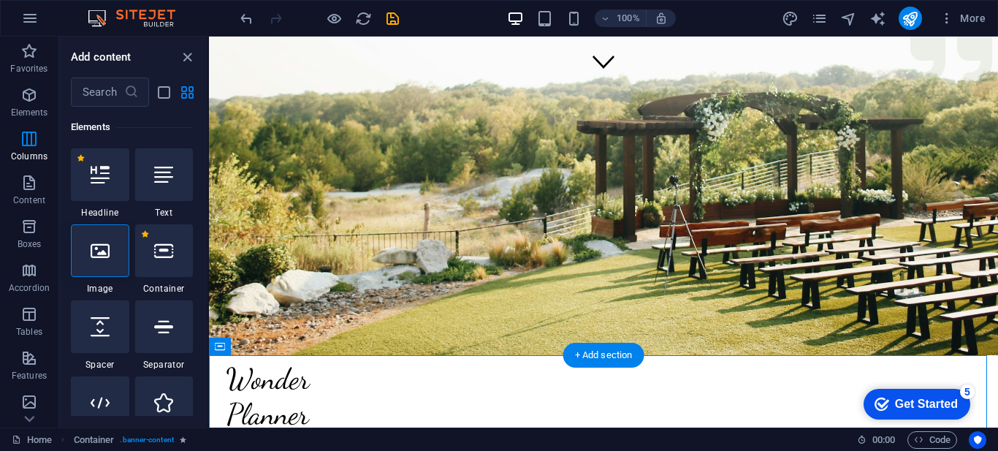
click at [925, 200] on figure at bounding box center [603, 26] width 789 height 658
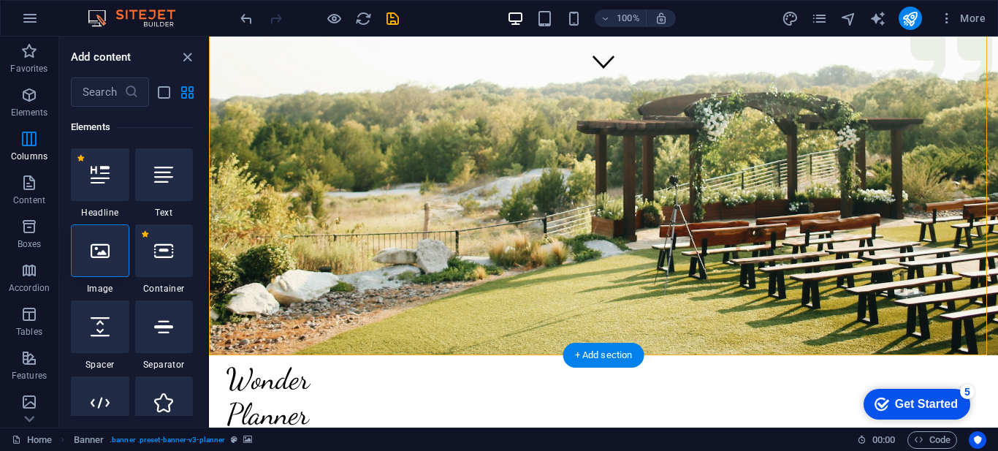
drag, startPoint x: 925, startPoint y: 200, endPoint x: 351, endPoint y: 289, distance: 581.5
click at [351, 289] on figure at bounding box center [603, 26] width 789 height 658
drag, startPoint x: 351, startPoint y: 289, endPoint x: 97, endPoint y: 250, distance: 256.7
click at [97, 250] on icon at bounding box center [100, 250] width 19 height 19
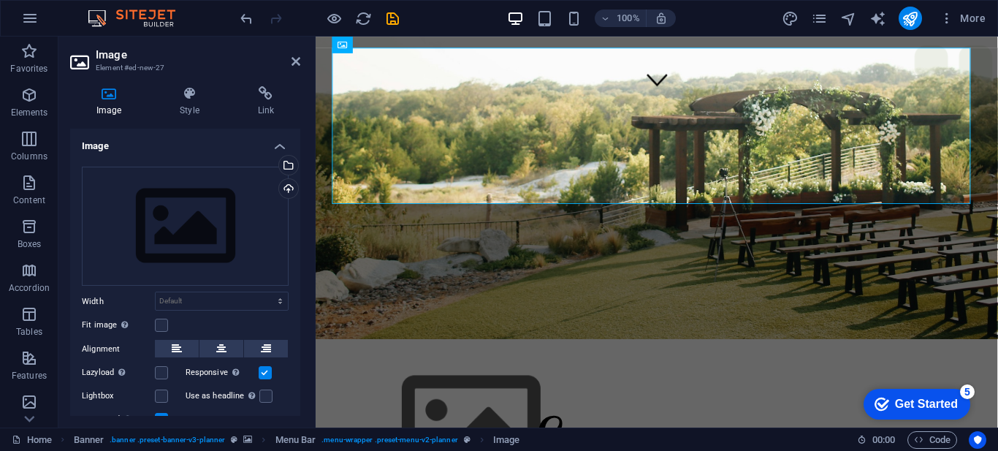
scroll to position [0, 0]
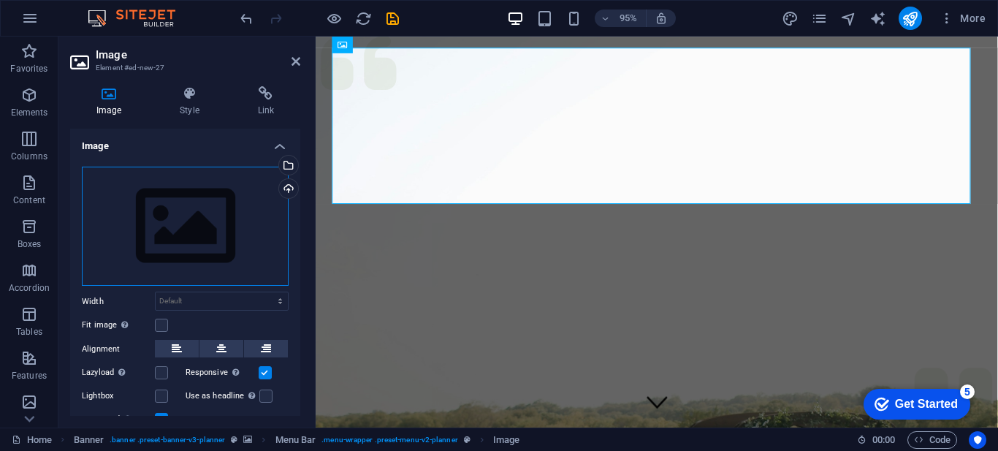
drag, startPoint x: 413, startPoint y: 287, endPoint x: 431, endPoint y: 268, distance: 25.3
drag, startPoint x: 431, startPoint y: 268, endPoint x: 769, endPoint y: 303, distance: 340.2
click at [769, 303] on div "Menu Services About Team Gallery Contact Get in touch" at bounding box center [675, 366] width 718 height 658
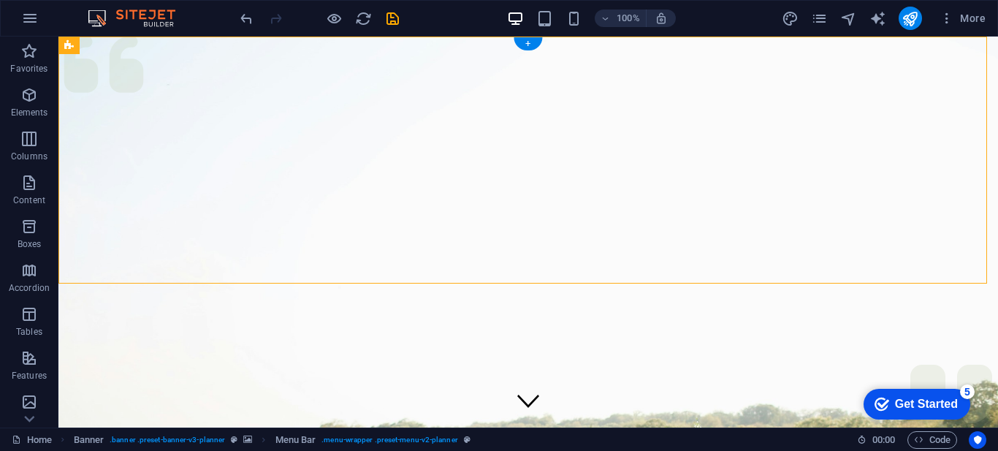
click at [512, 303] on figure at bounding box center [528, 366] width 940 height 658
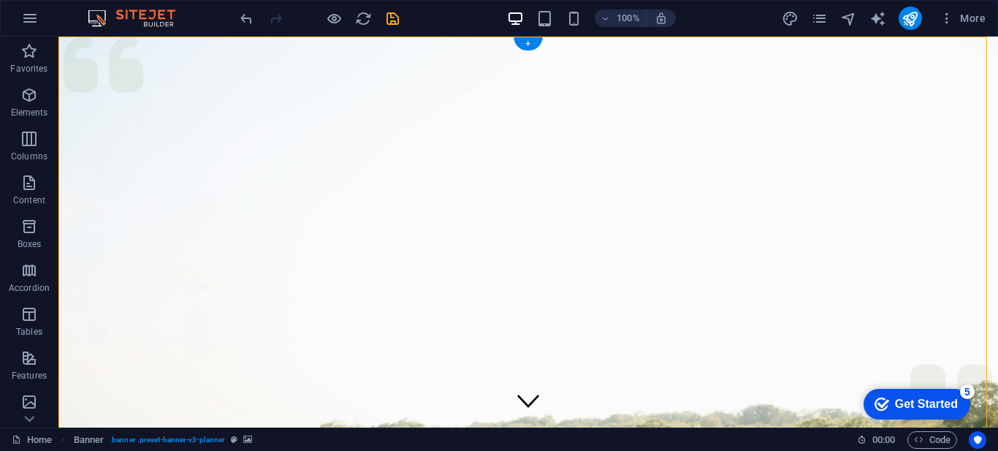
click at [512, 303] on figure at bounding box center [528, 366] width 940 height 658
drag, startPoint x: 512, startPoint y: 303, endPoint x: 634, endPoint y: 360, distance: 135.0
click at [634, 360] on figure at bounding box center [528, 366] width 940 height 658
drag, startPoint x: 634, startPoint y: 360, endPoint x: 665, endPoint y: 126, distance: 236.7
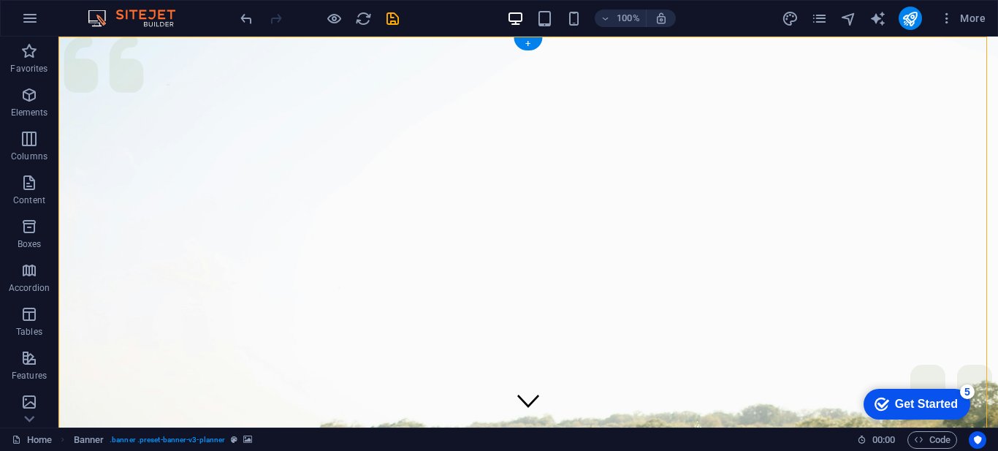
click at [892, 121] on div "Menu Services About Team Gallery Contact Get in touch" at bounding box center [528, 366] width 940 height 658
select select "px"
select select "header"
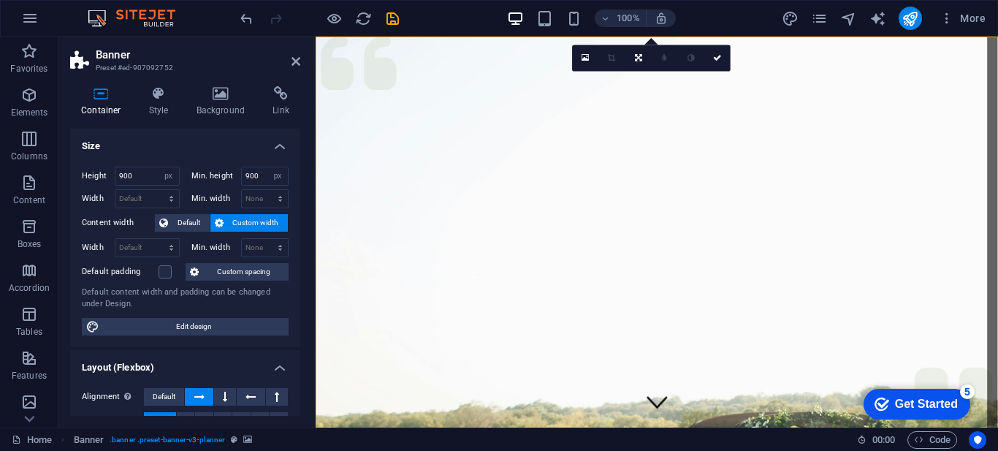
drag, startPoint x: 922, startPoint y: 126, endPoint x: 1026, endPoint y: 71, distance: 117.4
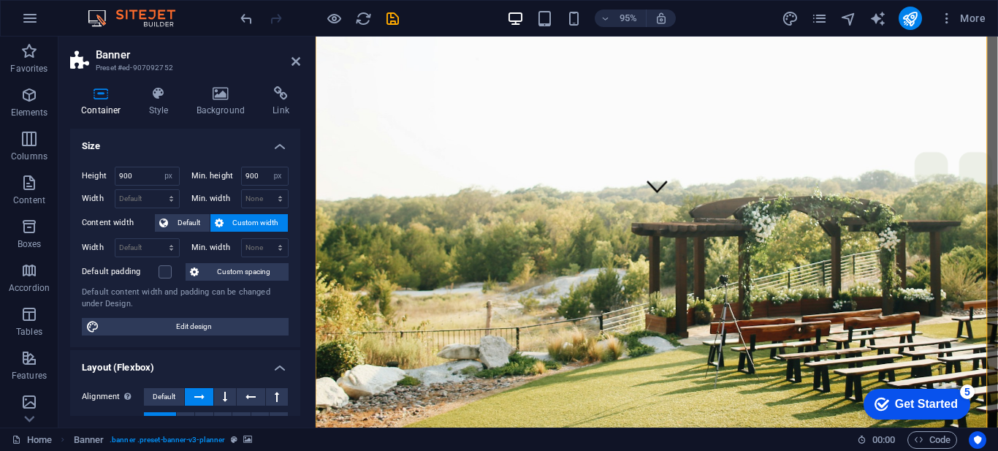
scroll to position [219, 0]
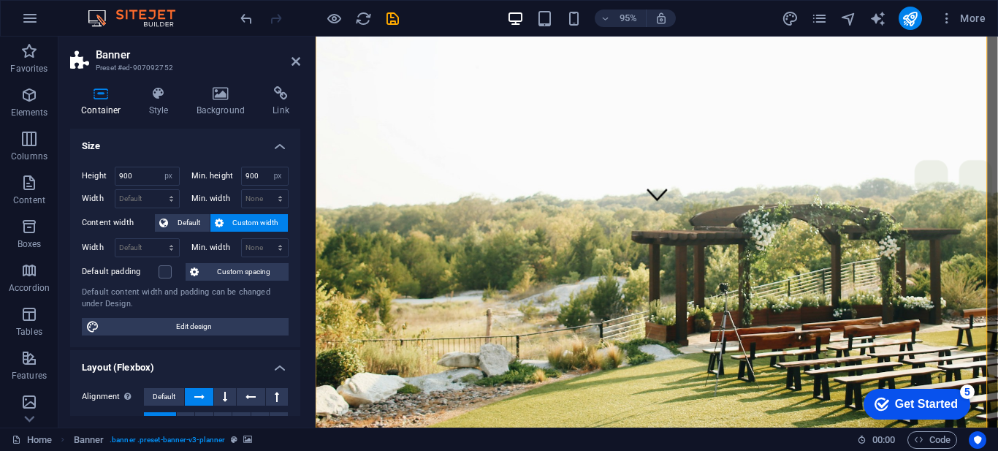
drag, startPoint x: 718, startPoint y: 54, endPoint x: 17, endPoint y: -42, distance: 707.5
click at [17, 0] on html "getfuel.co.bw Home Favorites Elements Columns Content Boxes Accordion Tables Fe…" at bounding box center [499, 225] width 998 height 451
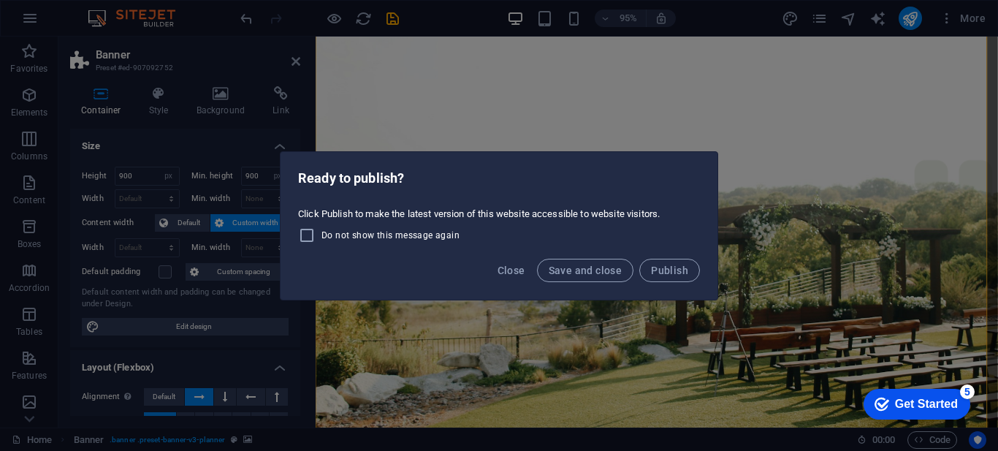
drag, startPoint x: 564, startPoint y: 58, endPoint x: 569, endPoint y: 230, distance: 172.6
click at [569, 230] on div "Ready to publish? Click Publish to make the latest version of this website acce…" at bounding box center [499, 225] width 998 height 451
drag, startPoint x: 569, startPoint y: 230, endPoint x: 509, endPoint y: 269, distance: 71.4
click at [509, 269] on div "Ready to publish? Click Publish to make the latest version of this website acce…" at bounding box center [499, 225] width 439 height 149
click at [509, 269] on span "Close" at bounding box center [512, 271] width 28 height 12
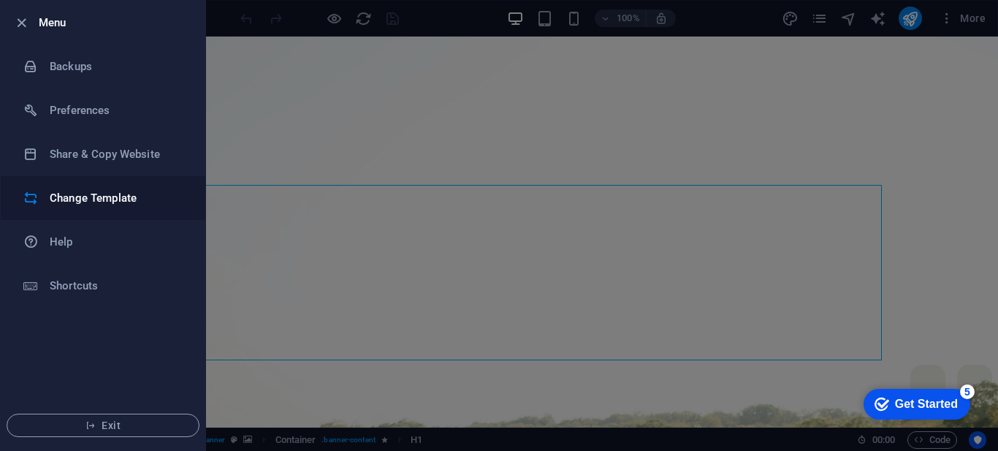
drag, startPoint x: 29, startPoint y: 15, endPoint x: 64, endPoint y: 188, distance: 176.0
click at [64, 188] on ul "Menu Backups Preferences Share & Copy Website Change Template Help Shortcuts Ex…" at bounding box center [103, 226] width 205 height 450
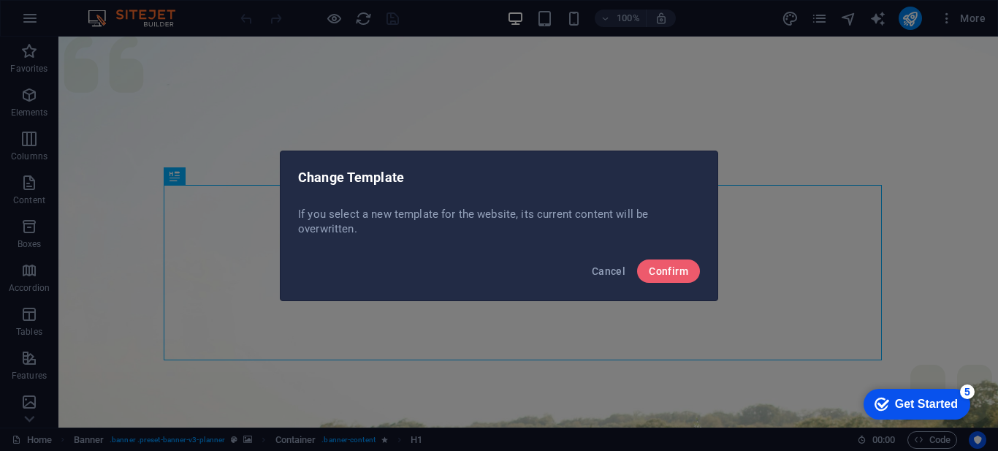
drag, startPoint x: 64, startPoint y: 188, endPoint x: 561, endPoint y: 209, distance: 498.2
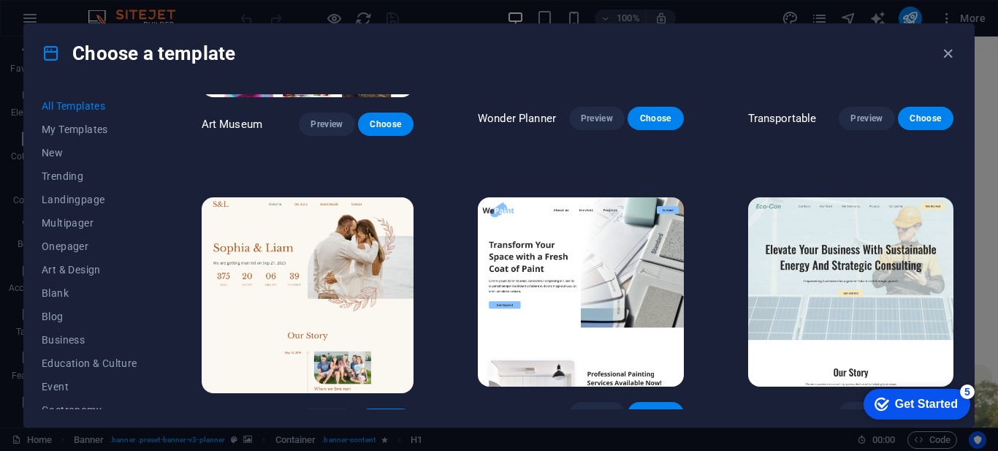
scroll to position [509, 0]
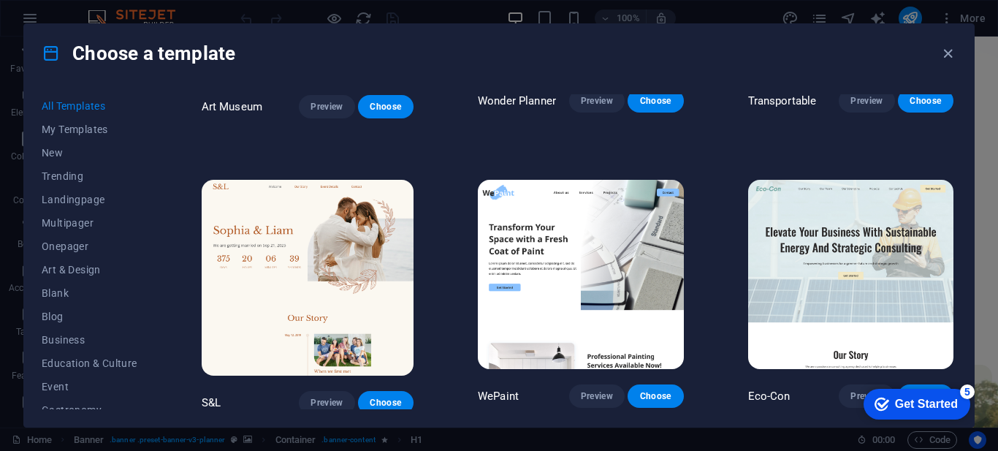
drag, startPoint x: 963, startPoint y: 124, endPoint x: 790, endPoint y: 192, distance: 185.7
click at [862, 308] on img at bounding box center [851, 274] width 206 height 189
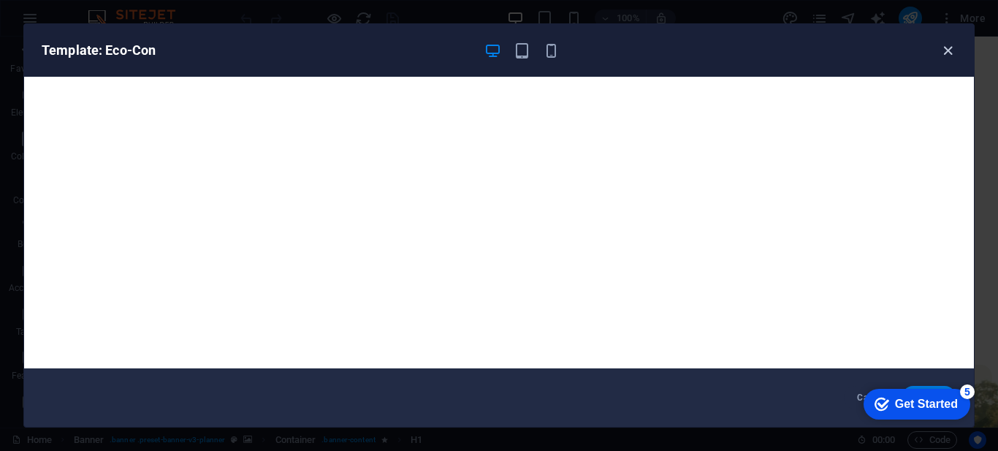
drag, startPoint x: 883, startPoint y: 366, endPoint x: 944, endPoint y: 46, distance: 326.0
click at [944, 46] on icon "button" at bounding box center [948, 50] width 17 height 17
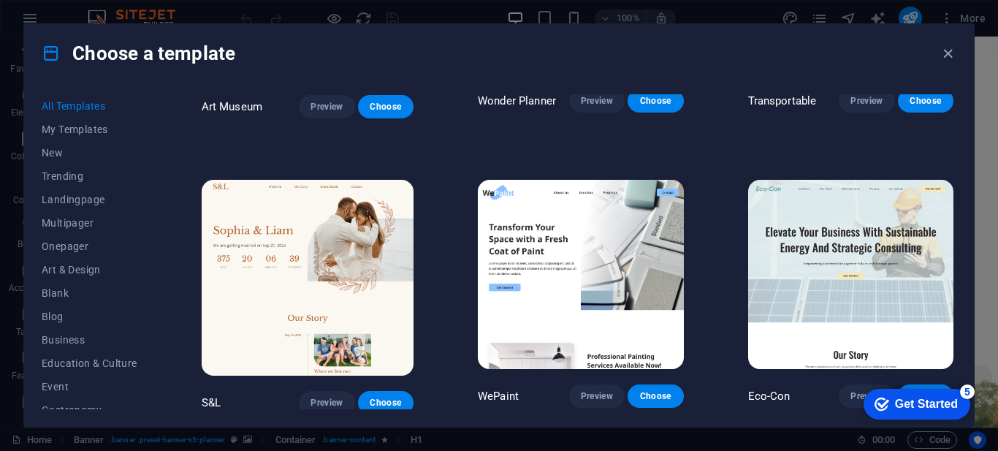
drag, startPoint x: 944, startPoint y: 46, endPoint x: 717, endPoint y: 22, distance: 228.6
drag, startPoint x: 717, startPoint y: 22, endPoint x: 669, endPoint y: -11, distance: 58.4
click at [669, 0] on html "[DOMAIN_NAME] Home Favorites Elements Columns Content Boxes Accordion Tables Fe…" at bounding box center [499, 225] width 998 height 451
